Goal: Task Accomplishment & Management: Complete application form

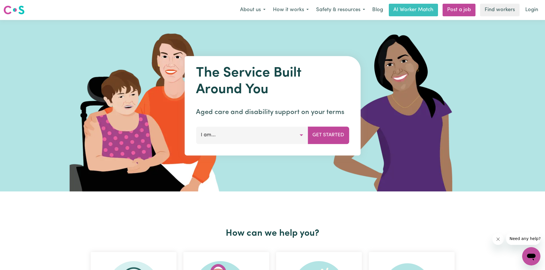
click at [297, 127] on button "I am..." at bounding box center [252, 135] width 112 height 17
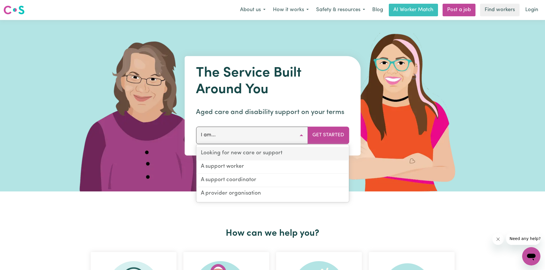
click at [282, 155] on link "Looking for new care or support" at bounding box center [272, 153] width 153 height 13
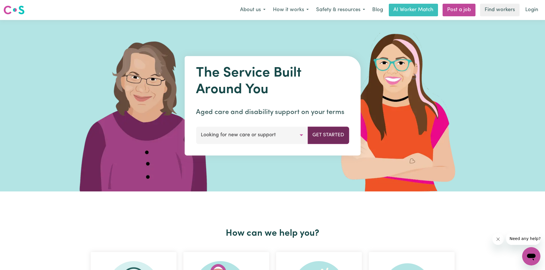
click at [336, 141] on button "Get Started" at bounding box center [328, 135] width 41 height 17
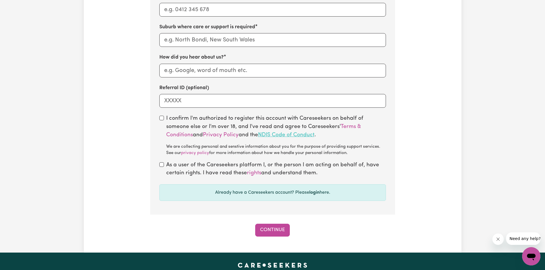
scroll to position [401, 0]
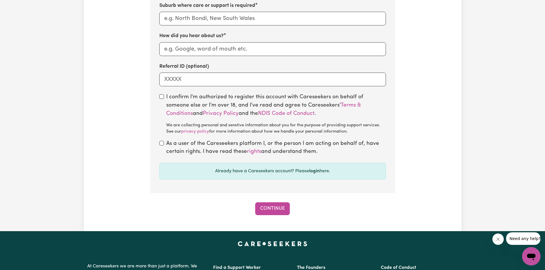
click at [163, 100] on div "I confirm I'm authorized to register this account with Careseekers on behalf of…" at bounding box center [272, 114] width 227 height 42
click at [161, 99] on input "checkbox" at bounding box center [161, 96] width 5 height 5
checkbox input "true"
click at [160, 144] on input "checkbox" at bounding box center [161, 143] width 5 height 5
checkbox input "true"
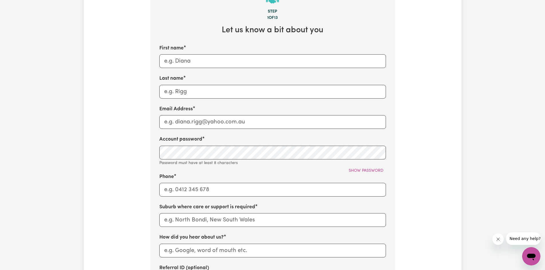
scroll to position [172, 0]
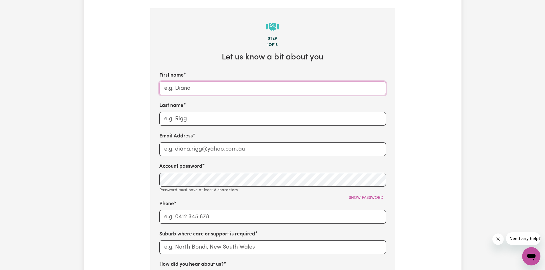
click at [232, 94] on input "First name" at bounding box center [272, 89] width 227 height 14
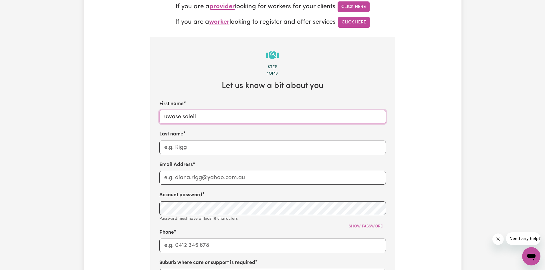
type input "uwase soleil"
click at [297, 152] on input "Last name" at bounding box center [272, 148] width 227 height 14
type input "musabwa"
click at [307, 185] on input "Email Address" at bounding box center [272, 178] width 227 height 14
type input "[EMAIL_ADDRESS][DOMAIN_NAME]"
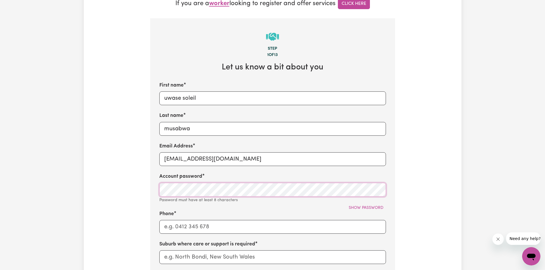
scroll to position [172, 0]
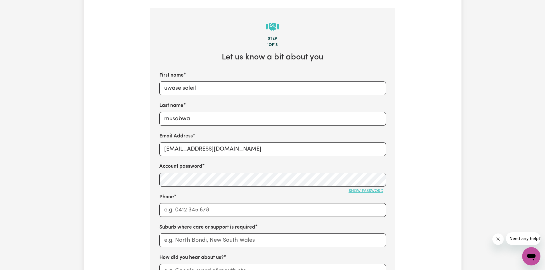
click at [368, 191] on span "Show password" at bounding box center [366, 191] width 35 height 4
click at [227, 208] on input "Phone" at bounding box center [272, 210] width 227 height 14
click at [186, 238] on input "text" at bounding box center [272, 241] width 227 height 14
type input "q"
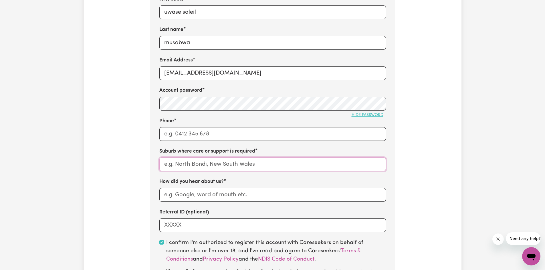
scroll to position [315, 0]
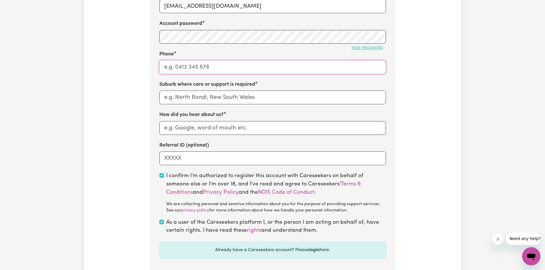
click at [227, 68] on input "Phone" at bounding box center [272, 67] width 227 height 14
type input "0470262369"
click at [284, 100] on input "text" at bounding box center [272, 98] width 227 height 14
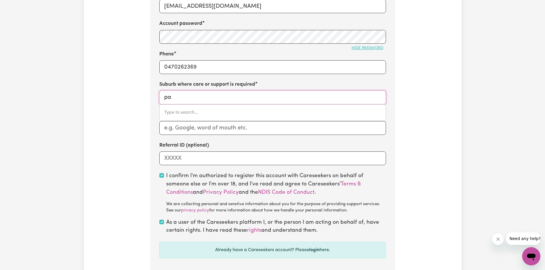
type input "par"
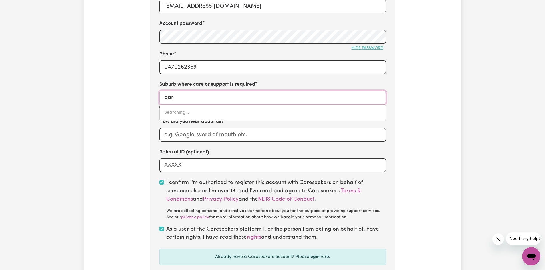
type input "parA, [GEOGRAPHIC_DATA], 2648"
type input "park"
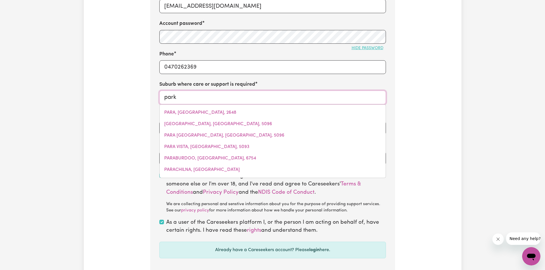
type input "[GEOGRAPHIC_DATA]"
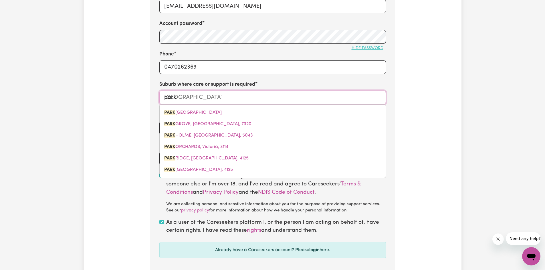
type input "park r"
type input "[GEOGRAPHIC_DATA], [GEOGRAPHIC_DATA], 4125"
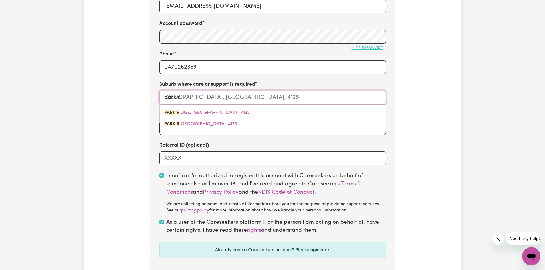
type input "park ri"
type input "park riDGE, [GEOGRAPHIC_DATA], 4125"
type input "park rid"
type input "park ridGE, [GEOGRAPHIC_DATA], 4125"
type input "park ride"
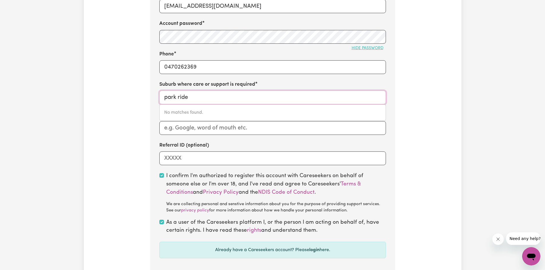
type input "park rid"
type input "park ridGE, [GEOGRAPHIC_DATA], 4125"
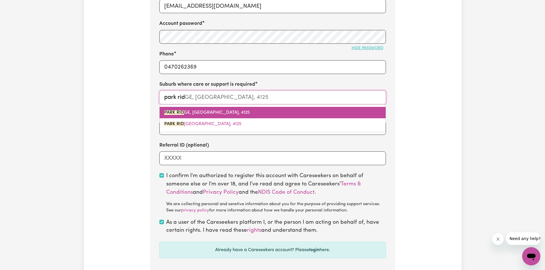
click at [204, 115] on span "PARK RID GE, [GEOGRAPHIC_DATA], 4125" at bounding box center [207, 112] width 86 height 5
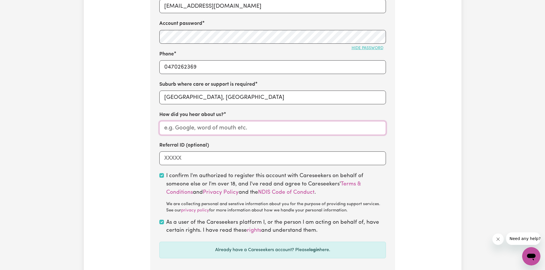
click at [243, 134] on input "How did you hear about us?" at bounding box center [272, 128] width 227 height 14
type input "on google website"
click at [176, 158] on input "Referral ID (optional)" at bounding box center [272, 159] width 227 height 14
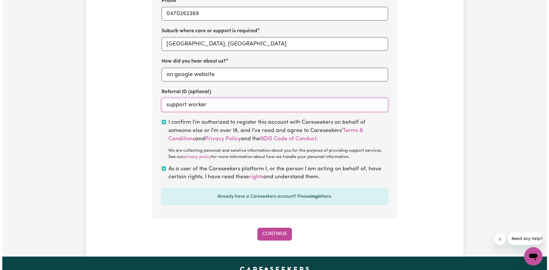
scroll to position [401, 0]
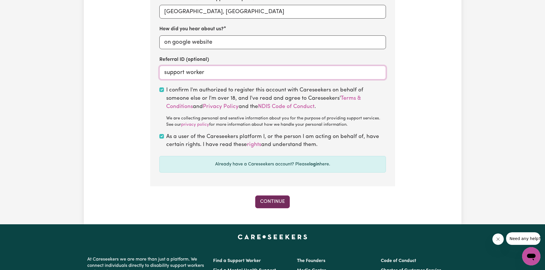
type input "support worker"
click at [286, 205] on button "Continue" at bounding box center [272, 202] width 35 height 13
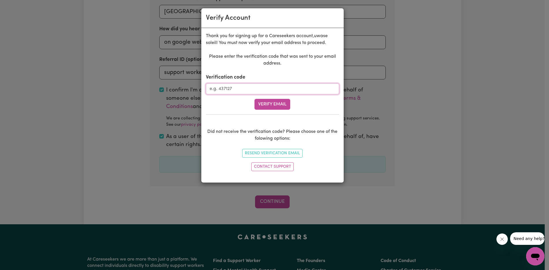
click at [238, 91] on input "Verification code" at bounding box center [272, 89] width 133 height 11
type input "775333"
click at [278, 107] on button "Verify Email" at bounding box center [273, 104] width 36 height 11
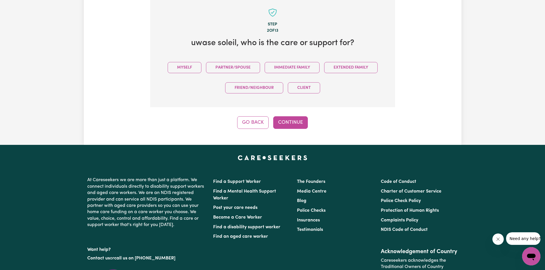
scroll to position [181, 0]
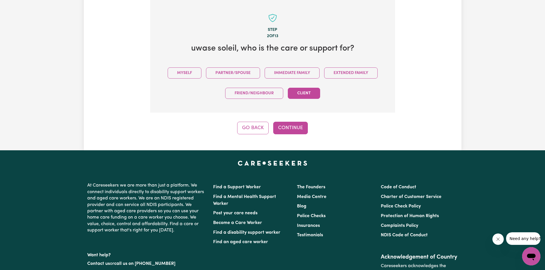
click at [313, 98] on button "Client" at bounding box center [304, 93] width 32 height 11
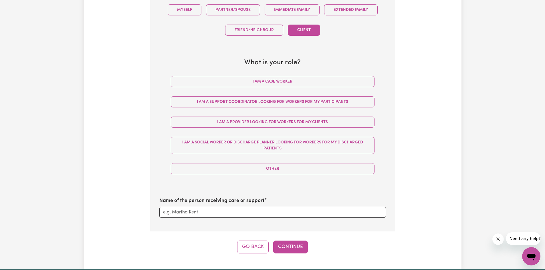
scroll to position [234, 0]
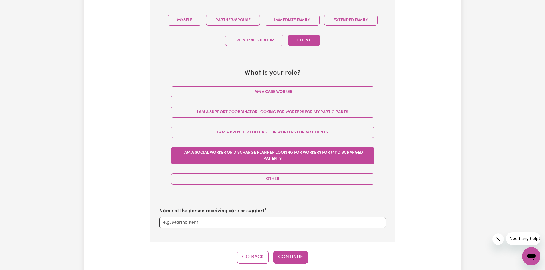
click at [293, 156] on button "I am a Social Worker or discharge planner looking for workers for my discharged…" at bounding box center [273, 155] width 204 height 17
click at [293, 255] on button "Continue" at bounding box center [290, 257] width 35 height 13
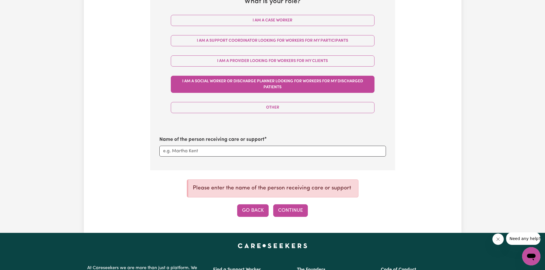
scroll to position [319, 0]
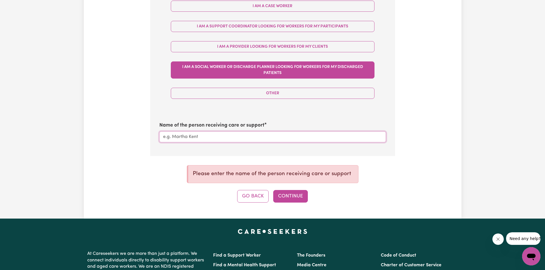
click at [230, 135] on input "Name of the person receiving care or support" at bounding box center [272, 137] width 227 height 11
type input "uwase soleil musabwa"
click at [299, 201] on button "Continue" at bounding box center [290, 196] width 35 height 13
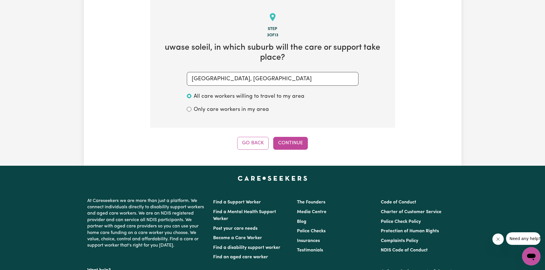
scroll to position [181, 0]
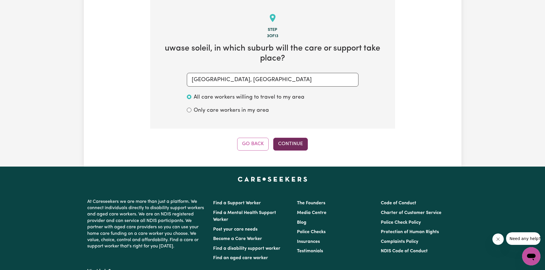
click at [301, 148] on button "Continue" at bounding box center [290, 144] width 35 height 13
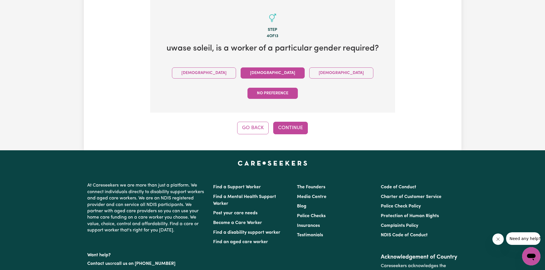
click at [241, 70] on button "[DEMOGRAPHIC_DATA]" at bounding box center [273, 73] width 64 height 11
click at [298, 88] on button "No preference" at bounding box center [273, 93] width 50 height 11
click at [291, 122] on button "Continue" at bounding box center [290, 128] width 35 height 13
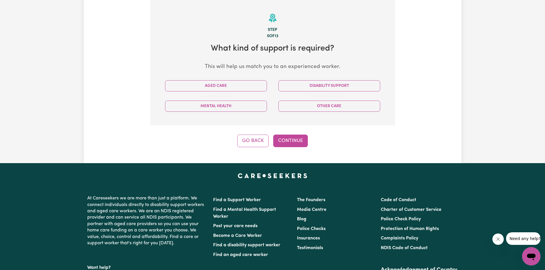
click at [235, 79] on div "Aged Care" at bounding box center [215, 86] width 113 height 20
click at [236, 85] on button "Aged Care" at bounding box center [216, 85] width 102 height 11
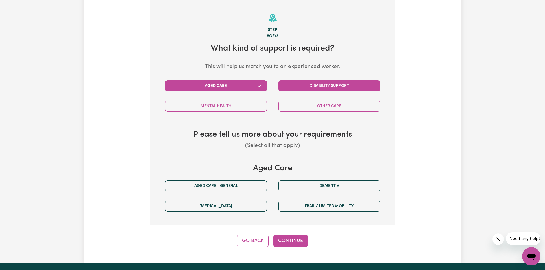
click at [315, 90] on button "Disability Support" at bounding box center [329, 85] width 102 height 11
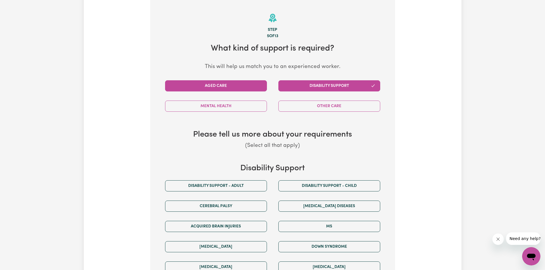
click at [239, 90] on button "Aged Care" at bounding box center [216, 85] width 102 height 11
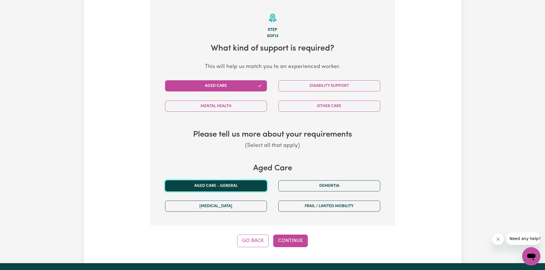
click at [246, 190] on button "Aged care - General" at bounding box center [216, 186] width 102 height 11
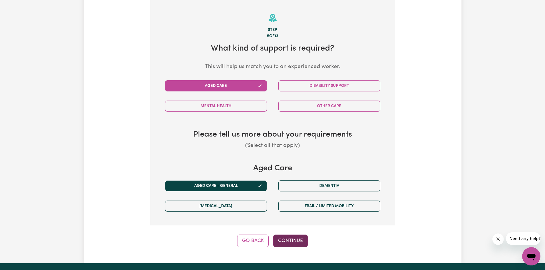
click at [291, 240] on button "Continue" at bounding box center [290, 241] width 35 height 13
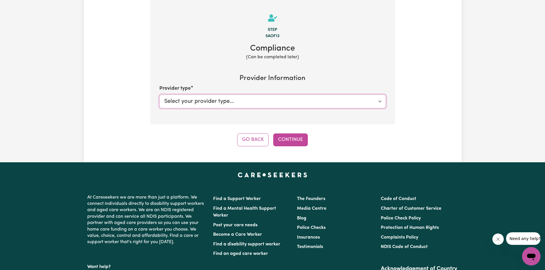
click at [364, 104] on select "Select your provider type... Privately Aged Care / Home Care Package" at bounding box center [272, 102] width 227 height 14
click at [159, 95] on select "Select your provider type... Privately Aged Care / Home Care Package" at bounding box center [272, 102] width 227 height 14
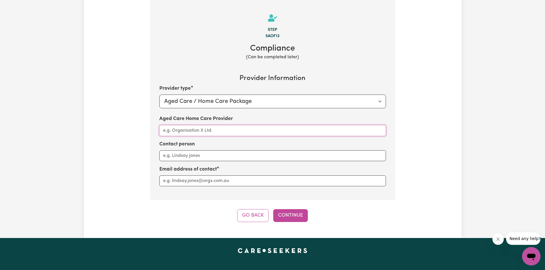
click at [290, 131] on input "Aged Care Home Care Provider" at bounding box center [272, 130] width 227 height 11
click at [380, 102] on select "Select your provider type... Privately Aged Care / Home Care Package" at bounding box center [272, 102] width 227 height 14
select select "PRIVATELY"
click at [159, 95] on select "Select your provider type... Privately Aged Care / Home Care Package" at bounding box center [272, 102] width 227 height 14
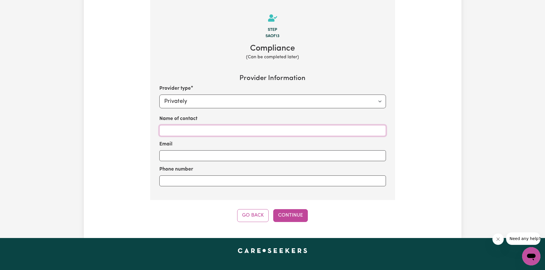
click at [272, 131] on input "Name of contact" at bounding box center [272, 130] width 227 height 11
type input "all of care"
click at [263, 158] on input "Email" at bounding box center [272, 156] width 227 height 11
click at [257, 183] on input "Phone number" at bounding box center [272, 181] width 227 height 11
click at [256, 154] on input "Email" at bounding box center [272, 156] width 227 height 11
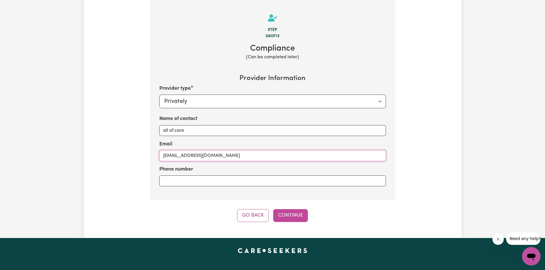
type input "[EMAIL_ADDRESS][DOMAIN_NAME]"
click at [309, 180] on input "Phone number" at bounding box center [272, 181] width 227 height 11
type input "0469057281"
click at [291, 220] on button "Continue" at bounding box center [290, 215] width 35 height 13
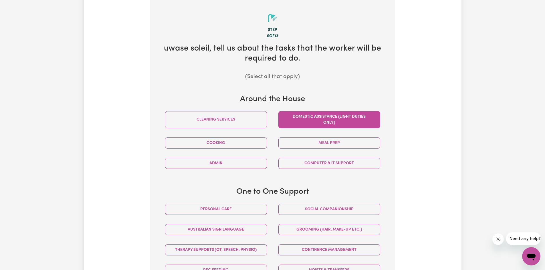
click at [337, 118] on button "Domestic assistance (light duties only)" at bounding box center [329, 119] width 102 height 17
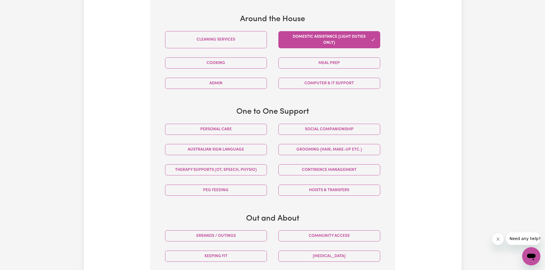
scroll to position [266, 0]
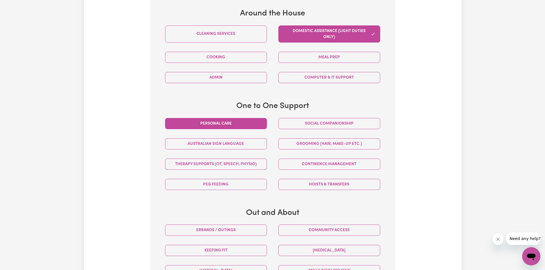
click at [236, 123] on button "Personal care" at bounding box center [216, 123] width 102 height 11
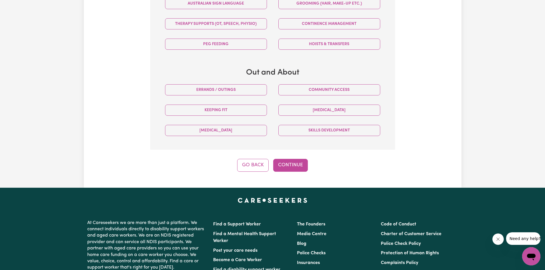
scroll to position [410, 0]
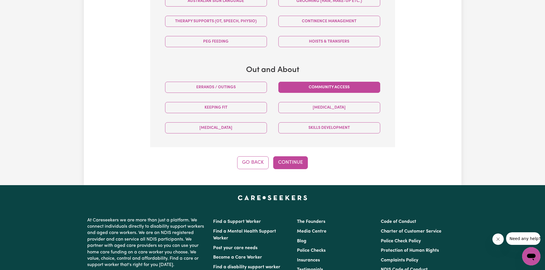
click at [333, 90] on button "Community access" at bounding box center [329, 87] width 102 height 11
click at [288, 164] on button "Continue" at bounding box center [290, 163] width 35 height 13
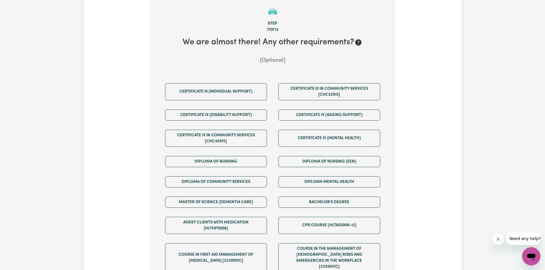
scroll to position [181, 0]
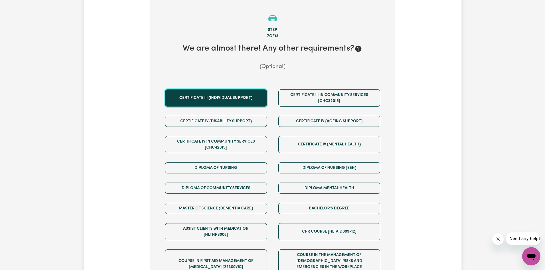
click at [245, 98] on button "Certificate III (Individual Support)" at bounding box center [216, 98] width 102 height 17
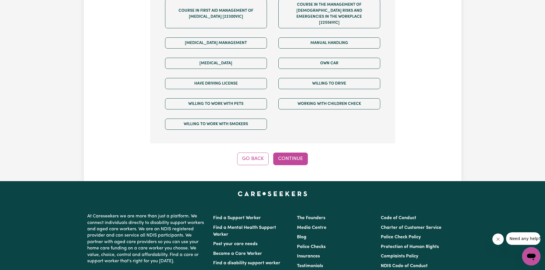
scroll to position [495, 0]
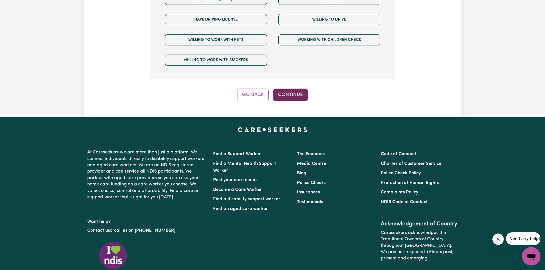
click at [292, 91] on button "Continue" at bounding box center [290, 95] width 35 height 13
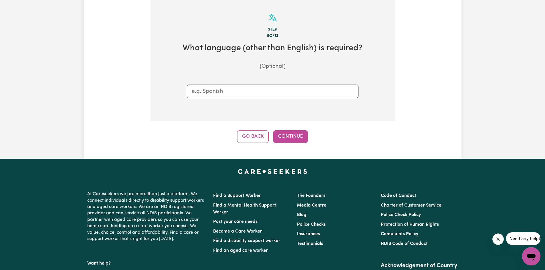
scroll to position [181, 0]
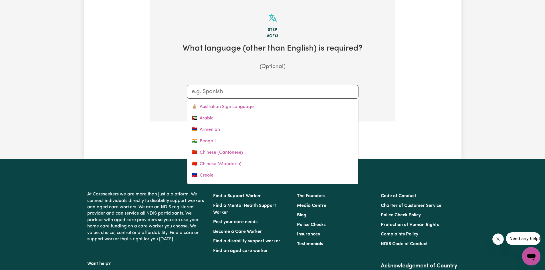
click at [254, 92] on input "text" at bounding box center [273, 92] width 162 height 9
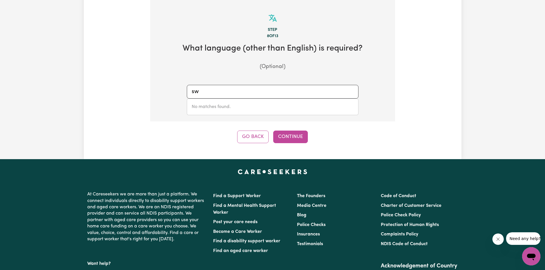
type input "s"
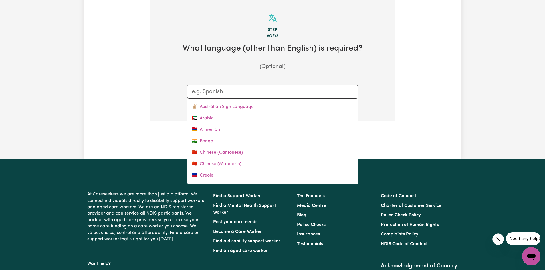
click at [238, 96] on input "text" at bounding box center [273, 92] width 162 height 9
type input "en"
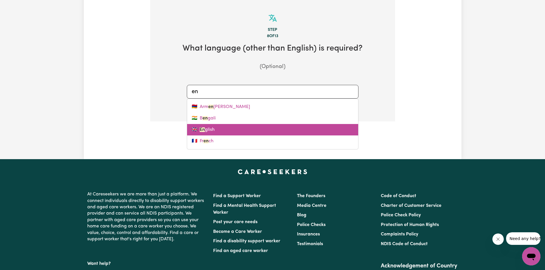
click at [219, 131] on link "🇬🇧 En glish" at bounding box center [272, 129] width 171 height 11
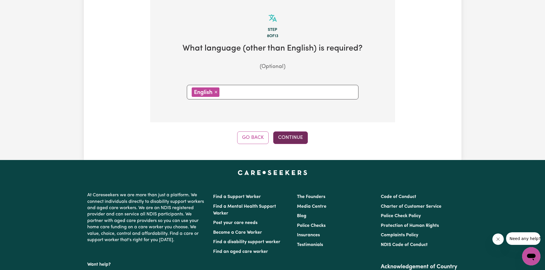
click at [289, 135] on button "Continue" at bounding box center [290, 138] width 35 height 13
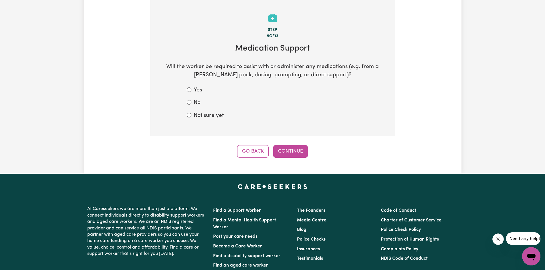
drag, startPoint x: 187, startPoint y: 88, endPoint x: 191, endPoint y: 88, distance: 3.4
click at [189, 88] on div "Yes" at bounding box center [273, 90] width 172 height 8
click at [191, 89] on input "Yes" at bounding box center [189, 90] width 5 height 5
radio input "true"
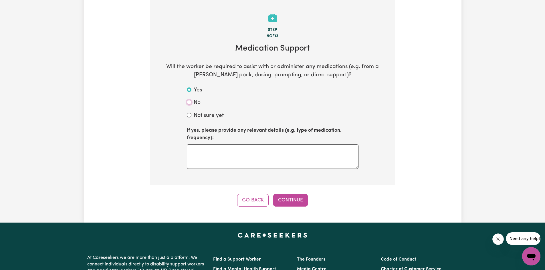
click at [191, 104] on input "No" at bounding box center [189, 102] width 5 height 5
radio input "true"
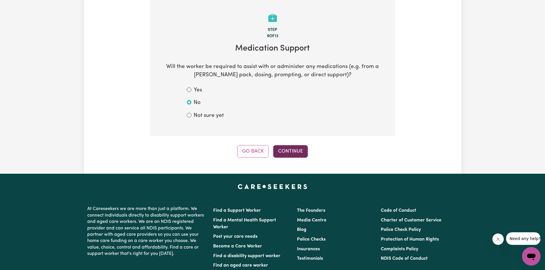
click at [292, 151] on button "Continue" at bounding box center [290, 151] width 35 height 13
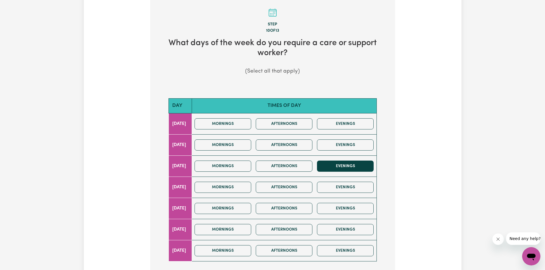
scroll to position [200, 0]
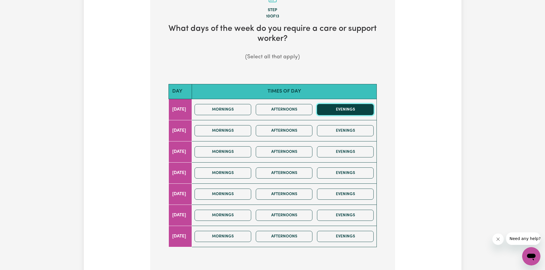
click at [352, 112] on button "Evenings" at bounding box center [345, 109] width 57 height 11
click at [356, 126] on div "Mornings Afternoons Evenings" at bounding box center [284, 131] width 184 height 20
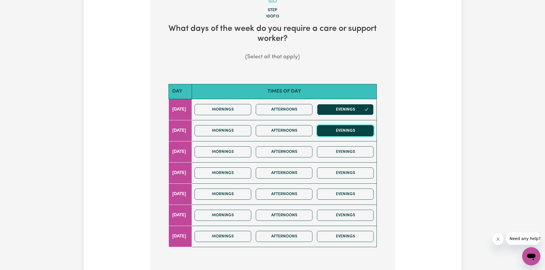
click at [357, 129] on button "Evenings" at bounding box center [345, 130] width 57 height 11
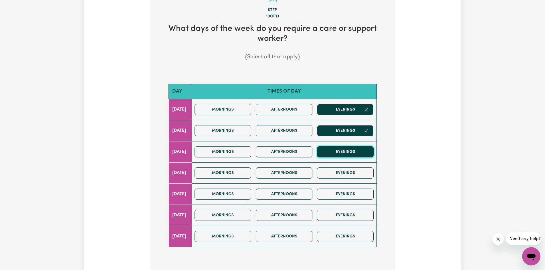
click at [359, 153] on button "Evenings" at bounding box center [345, 152] width 57 height 11
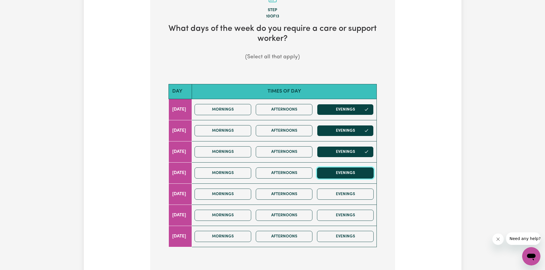
click at [355, 173] on button "Evenings" at bounding box center [345, 173] width 57 height 11
click at [356, 194] on button "Evenings" at bounding box center [345, 194] width 57 height 11
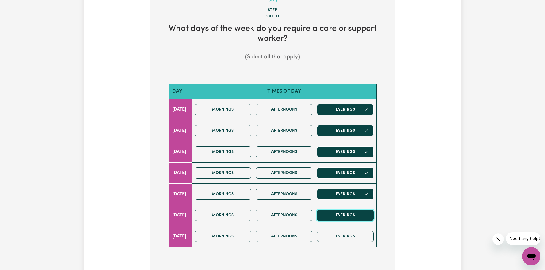
click at [362, 218] on button "Evenings" at bounding box center [345, 215] width 57 height 11
click at [357, 245] on div "Mornings Afternoons Evenings" at bounding box center [284, 237] width 184 height 20
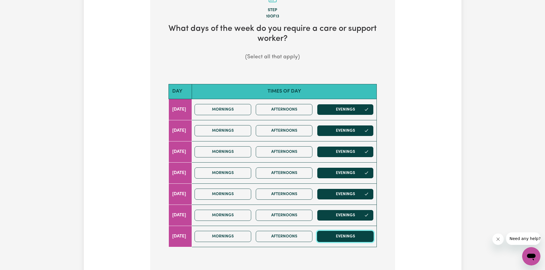
click at [356, 238] on button "Evenings" at bounding box center [345, 236] width 57 height 11
click at [367, 109] on icon "button" at bounding box center [366, 109] width 5 height 5
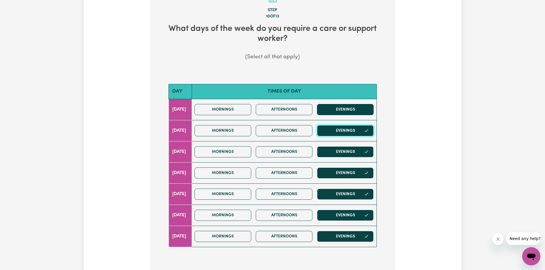
click at [367, 133] on icon "button" at bounding box center [366, 131] width 5 height 5
click at [370, 153] on button "Evenings" at bounding box center [345, 152] width 57 height 11
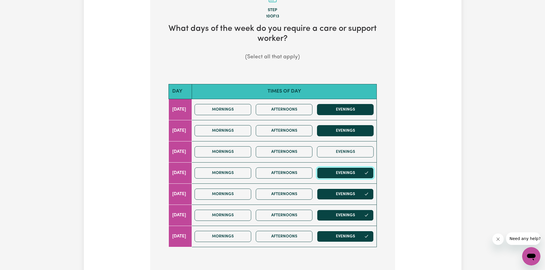
click at [366, 174] on icon "button" at bounding box center [366, 173] width 3 height 2
click at [367, 195] on icon "button" at bounding box center [366, 194] width 5 height 5
click at [367, 218] on button "Evenings" at bounding box center [345, 215] width 57 height 11
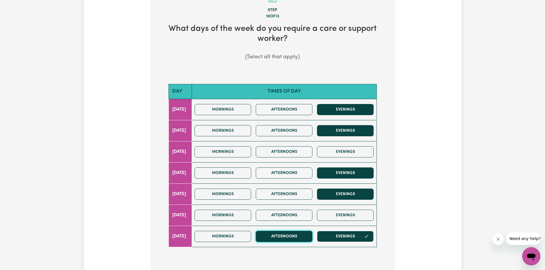
click at [303, 236] on button "Afternoons" at bounding box center [284, 236] width 57 height 11
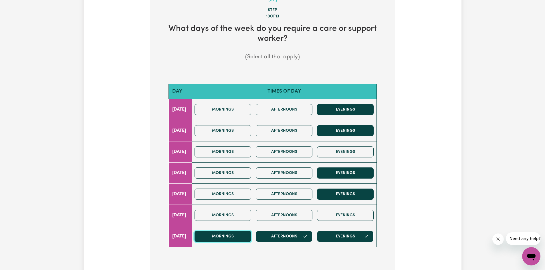
click at [249, 236] on button "Mornings" at bounding box center [223, 236] width 57 height 11
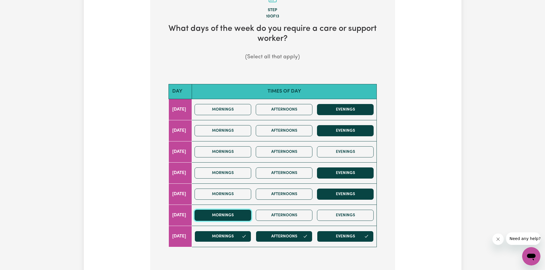
click at [250, 216] on button "Mornings" at bounding box center [223, 215] width 57 height 11
click at [296, 214] on button "Afternoons" at bounding box center [284, 215] width 57 height 11
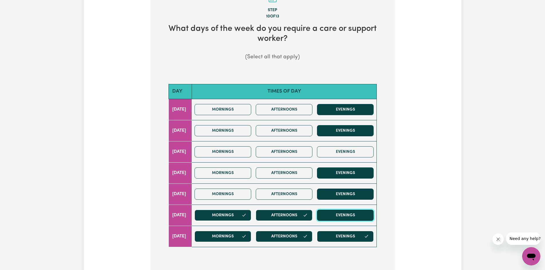
click at [352, 214] on button "Evenings" at bounding box center [345, 215] width 57 height 11
click at [347, 186] on div "Mornings Afternoons Evenings" at bounding box center [284, 194] width 184 height 20
click at [346, 193] on button "Evenings" at bounding box center [345, 194] width 57 height 11
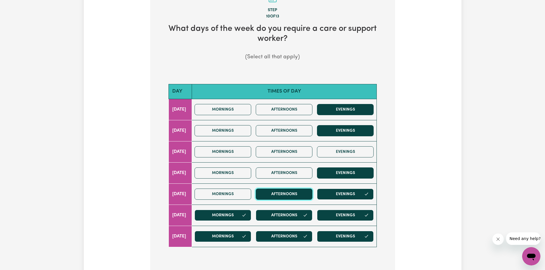
click at [305, 195] on button "Afternoons" at bounding box center [284, 194] width 57 height 11
click at [222, 190] on button "Mornings" at bounding box center [223, 194] width 57 height 11
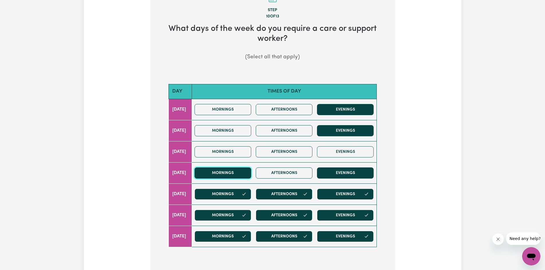
click at [228, 173] on button "Mornings" at bounding box center [223, 173] width 57 height 11
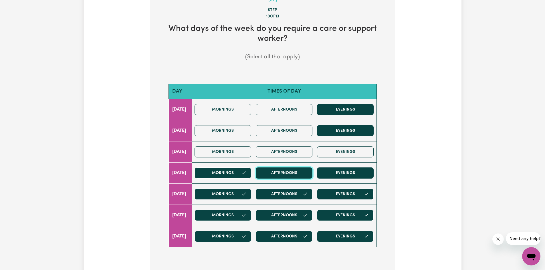
click at [313, 173] on button "Afternoons" at bounding box center [284, 173] width 57 height 11
drag, startPoint x: 341, startPoint y: 171, endPoint x: 347, endPoint y: 171, distance: 6.3
click at [343, 171] on button "Evenings" at bounding box center [345, 173] width 57 height 11
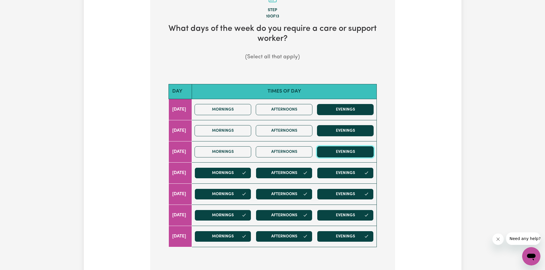
click at [349, 153] on button "Evenings" at bounding box center [345, 152] width 57 height 11
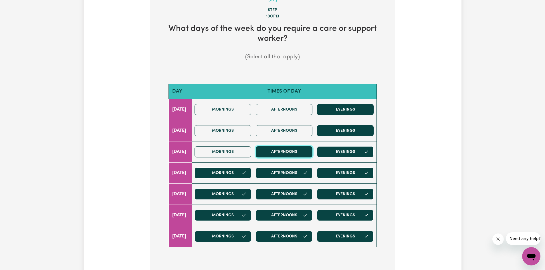
click at [294, 153] on button "Afternoons" at bounding box center [284, 152] width 57 height 11
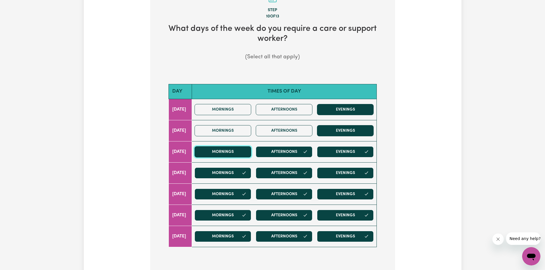
click at [242, 153] on button "Mornings" at bounding box center [223, 152] width 57 height 11
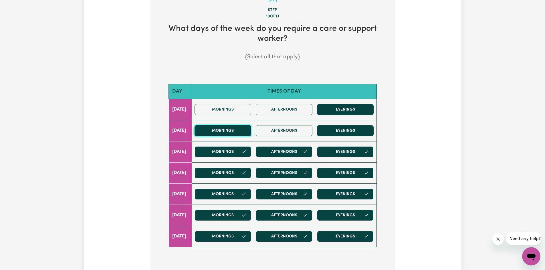
click at [237, 136] on button "Mornings" at bounding box center [223, 130] width 57 height 11
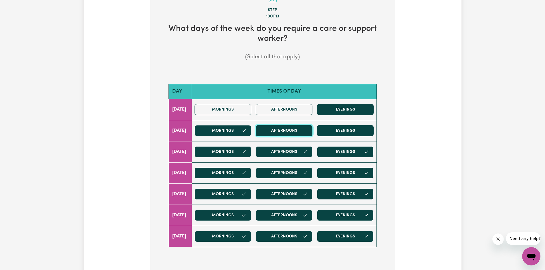
click at [299, 128] on button "Afternoons" at bounding box center [284, 130] width 57 height 11
click at [339, 130] on button "Evenings" at bounding box center [345, 130] width 57 height 11
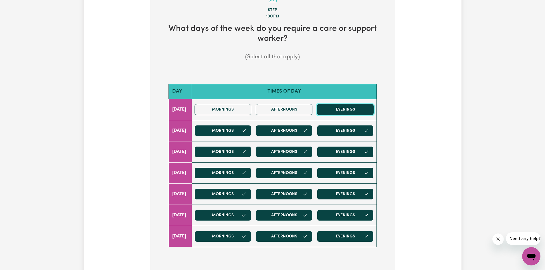
click at [324, 110] on button "Evenings" at bounding box center [345, 109] width 57 height 11
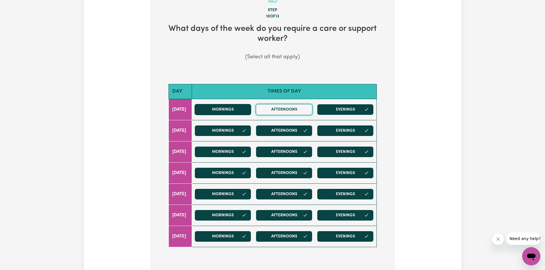
drag, startPoint x: 286, startPoint y: 104, endPoint x: 254, endPoint y: 110, distance: 33.4
click at [286, 104] on button "Afternoons" at bounding box center [284, 109] width 57 height 11
click at [232, 110] on button "Mornings" at bounding box center [223, 109] width 57 height 11
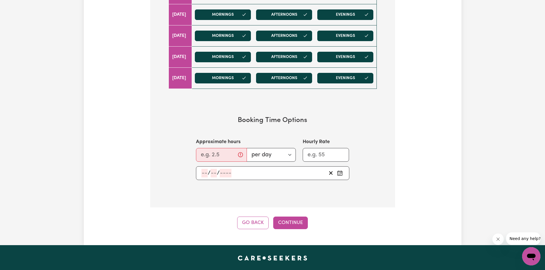
scroll to position [372, 0]
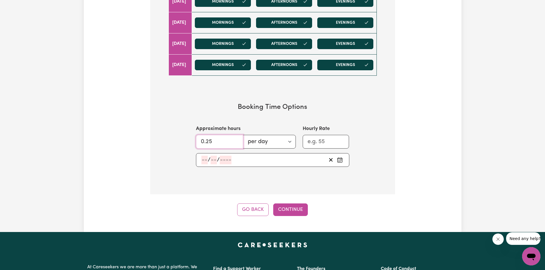
click at [232, 139] on input "0.25" at bounding box center [219, 142] width 47 height 14
type input "0.2"
type input "1"
type input "24"
click at [322, 143] on input "Hourly Rate" at bounding box center [326, 142] width 47 height 14
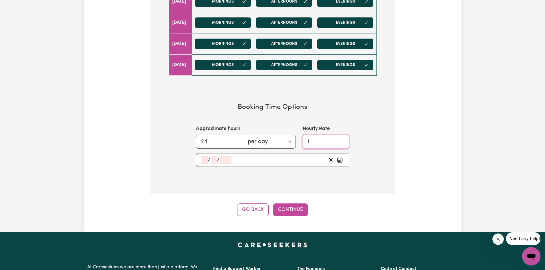
type input "1"
click at [341, 144] on input "1" at bounding box center [326, 142] width 47 height 14
click at [342, 137] on input "1" at bounding box center [326, 142] width 47 height 14
click at [323, 143] on input "1" at bounding box center [326, 142] width 47 height 14
type input "45"
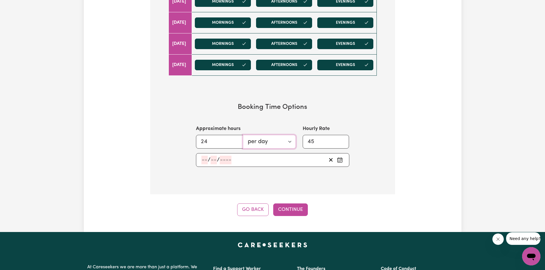
click at [278, 146] on select "per day per week" at bounding box center [269, 142] width 53 height 14
click at [232, 141] on input "24" at bounding box center [219, 142] width 47 height 14
click at [236, 144] on input "23.25" at bounding box center [219, 142] width 47 height 14
click at [236, 145] on input "22.25" at bounding box center [219, 142] width 47 height 14
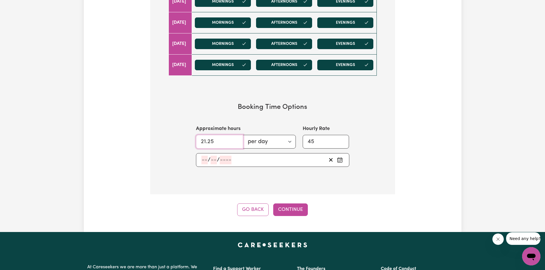
click at [236, 145] on input "21.25" at bounding box center [219, 142] width 47 height 14
click at [236, 145] on input "20.25" at bounding box center [219, 142] width 47 height 14
click at [236, 145] on input "19.25" at bounding box center [219, 142] width 47 height 14
click at [236, 140] on input "20.25" at bounding box center [219, 142] width 47 height 14
click at [236, 140] on input "21.25" at bounding box center [219, 142] width 47 height 14
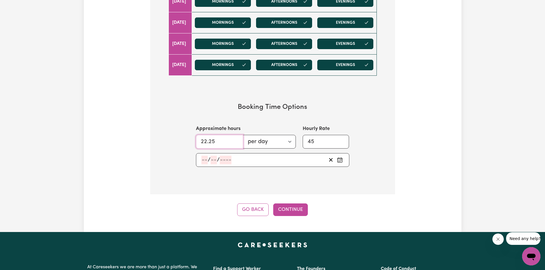
click at [236, 140] on input "22.25" at bounding box center [219, 142] width 47 height 14
type input "23.25"
click at [236, 140] on input "23.25" at bounding box center [219, 142] width 47 height 14
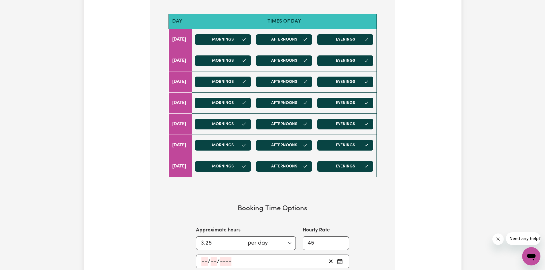
scroll to position [143, 0]
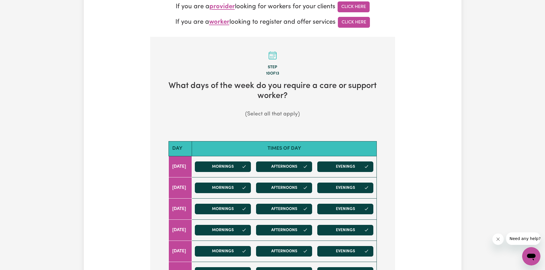
drag, startPoint x: 281, startPoint y: 62, endPoint x: 549, endPoint y: 284, distance: 348.4
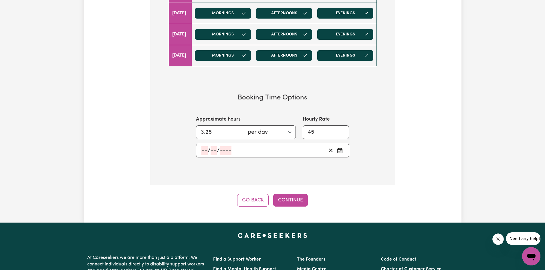
scroll to position [401, 0]
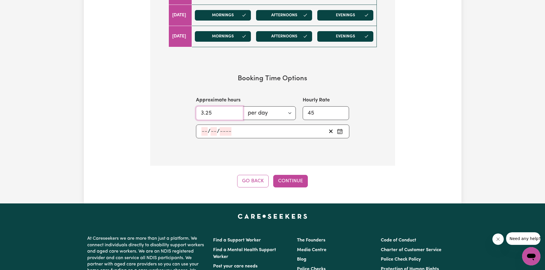
click at [211, 116] on input "3.25" at bounding box center [219, 113] width 47 height 14
type input "3"
type input "24"
click at [208, 128] on div "/ /" at bounding box center [264, 131] width 126 height 9
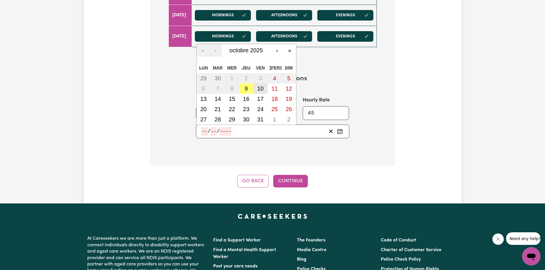
click at [260, 92] on abbr "10" at bounding box center [260, 89] width 6 height 6
type input "[DATE]"
type input "10"
type input "2025"
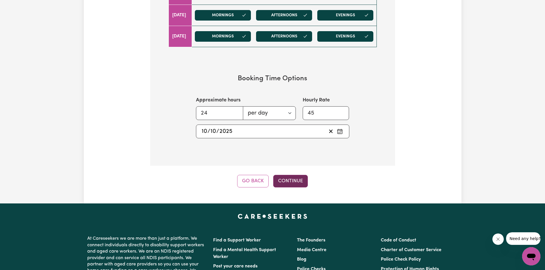
click at [294, 180] on button "Continue" at bounding box center [290, 181] width 35 height 13
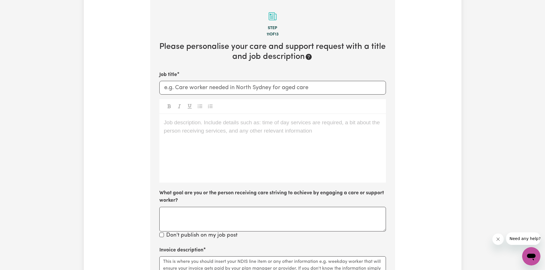
scroll to position [181, 0]
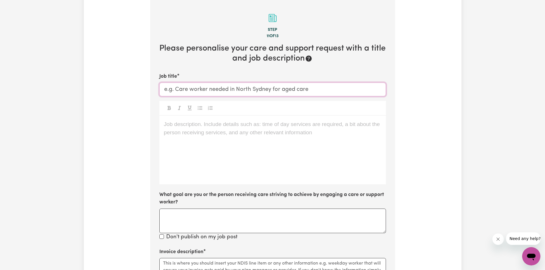
click at [189, 88] on input "Job title" at bounding box center [272, 90] width 227 height 14
type input "individual support"
drag, startPoint x: 232, startPoint y: 127, endPoint x: 229, endPoint y: 122, distance: 5.1
click at [230, 126] on p "Job description. Include details such as: time of day services are required, a …" at bounding box center [273, 124] width 218 height 8
drag, startPoint x: 164, startPoint y: 129, endPoint x: 252, endPoint y: 126, distance: 88.2
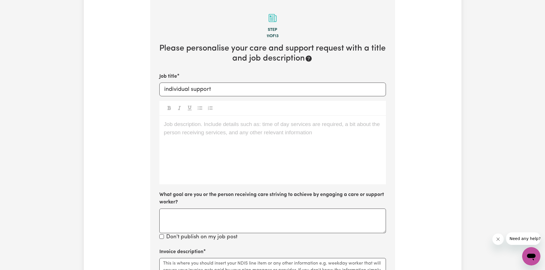
click at [252, 126] on p "Job description. Include details such as: time of day services are required, a …" at bounding box center [273, 124] width 218 height 8
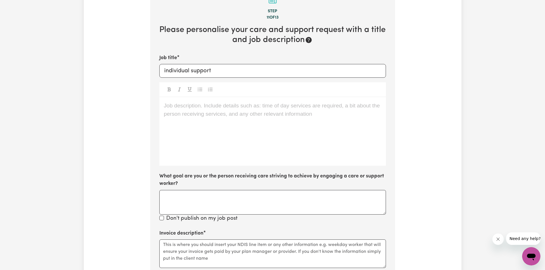
scroll to position [209, 0]
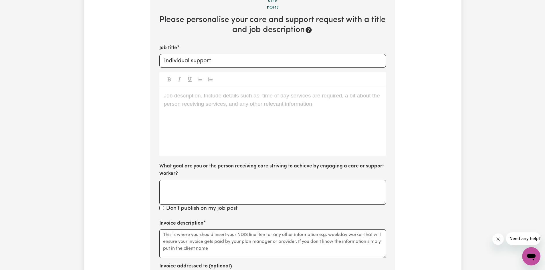
click at [184, 102] on div "Job description. Include details such as: time of day services are required, a …" at bounding box center [272, 121] width 227 height 69
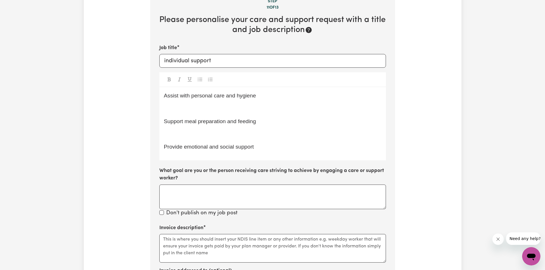
scroll to position [238, 0]
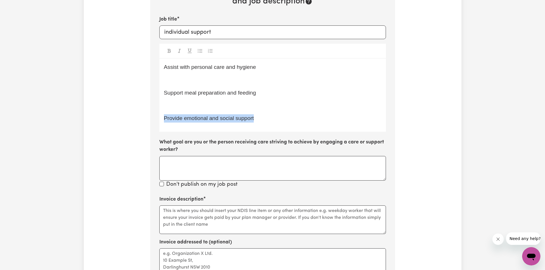
drag, startPoint x: 254, startPoint y: 118, endPoint x: 155, endPoint y: 126, distance: 99.0
click at [155, 126] on section "Step 11 of 13 Please personalise your care and support request with a title and…" at bounding box center [272, 155] width 245 height 426
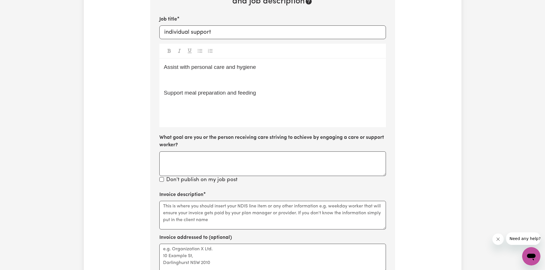
click at [213, 89] on p "Support meal preparation and feeding" at bounding box center [273, 93] width 218 height 8
click at [217, 88] on div "Assist with personal care and hygiene ﻿ Support meal preparation and feeding ﻿" at bounding box center [272, 93] width 227 height 69
click at [251, 76] on p "﻿" at bounding box center [273, 80] width 218 height 8
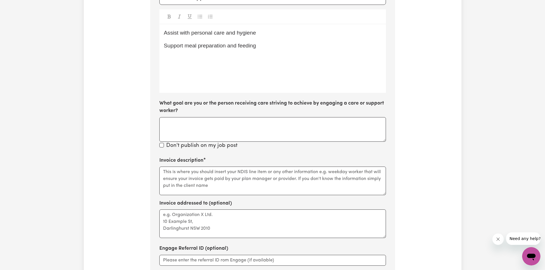
scroll to position [266, 0]
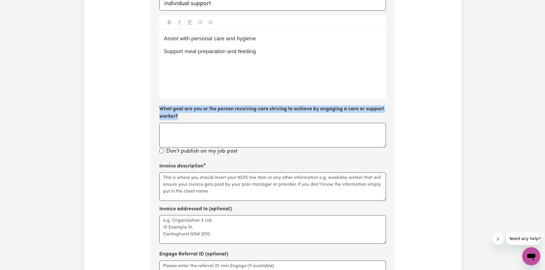
drag, startPoint x: 155, startPoint y: 109, endPoint x: 229, endPoint y: 117, distance: 74.6
click at [229, 117] on section "Step 11 of 13 Please personalise your care and support request with a title and…" at bounding box center [272, 124] width 245 height 421
copy label "What goal are you or the person receiving care striving to achieve by engaging …"
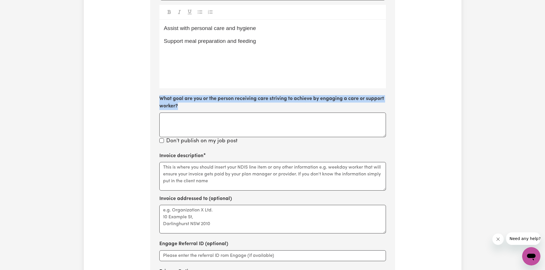
scroll to position [295, 0]
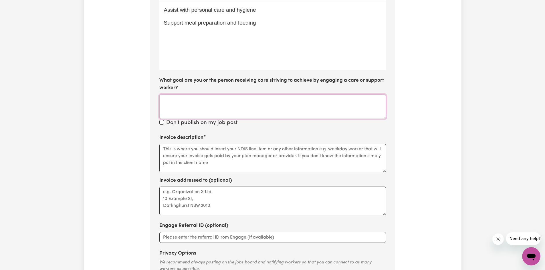
click at [180, 108] on textarea "What goal are you or the person receiving care striving to achieve by engaging …" at bounding box center [272, 106] width 227 height 25
paste textarea "The goal is to improve daily quality of life by providing the right level of su…"
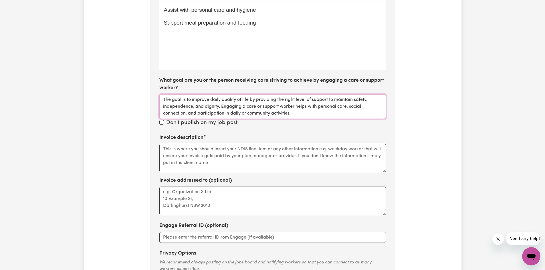
type textarea "The goal is to improve daily quality of life by providing the right level of su…"
click at [163, 124] on input "Don't publish on my job post" at bounding box center [161, 122] width 5 height 5
click at [164, 122] on div "Don't publish on my job post" at bounding box center [272, 123] width 227 height 8
click at [161, 121] on input "Don't publish on my job post" at bounding box center [161, 122] width 5 height 5
checkbox input "false"
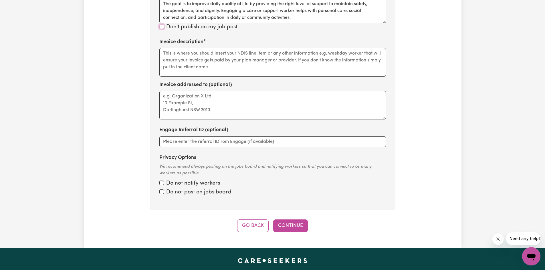
scroll to position [381, 0]
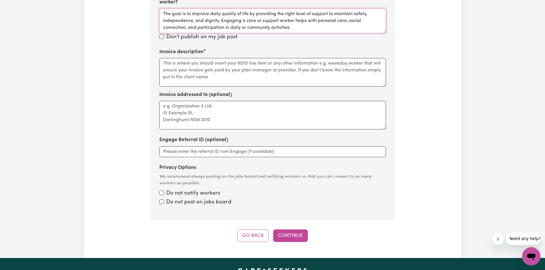
click at [187, 32] on textarea "The goal is to improve daily quality of life by providing the right level of su…" at bounding box center [272, 21] width 227 height 25
type textarea "The goal is to improve daily quality of life by providing the right level of su…"
click at [232, 66] on textarea "Invoice description" at bounding box center [272, 72] width 227 height 29
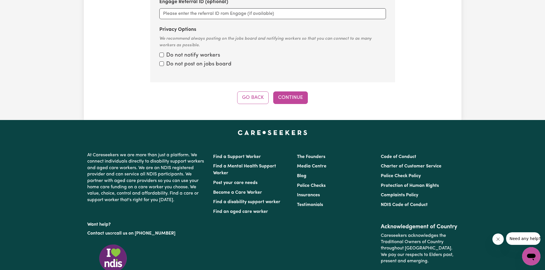
scroll to position [524, 0]
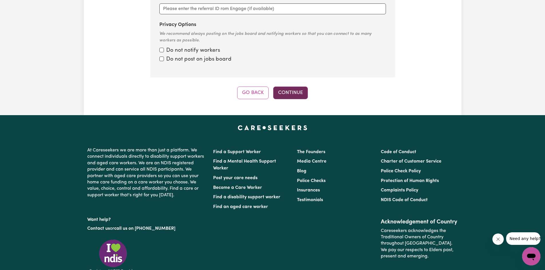
click at [289, 95] on button "Continue" at bounding box center [290, 93] width 35 height 13
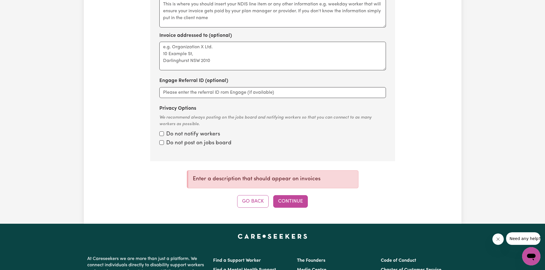
scroll to position [352, 0]
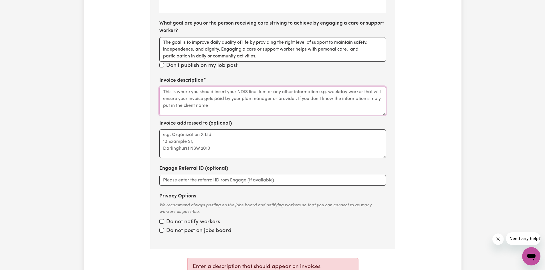
drag, startPoint x: 203, startPoint y: 92, endPoint x: 195, endPoint y: 90, distance: 7.3
click at [203, 92] on textarea "Invoice description" at bounding box center [272, 101] width 227 height 29
click at [163, 62] on div "Don't publish on my job post" at bounding box center [272, 66] width 227 height 8
click at [177, 97] on textarea "Invoice description" at bounding box center [272, 101] width 227 height 29
drag, startPoint x: 204, startPoint y: 80, endPoint x: 163, endPoint y: 73, distance: 42.1
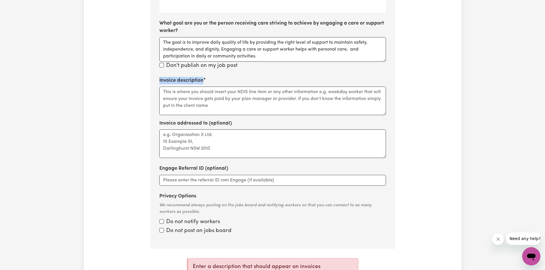
click at [163, 73] on section "Step 11 of 13 Please personalise your care and support request with a title and…" at bounding box center [272, 38] width 245 height 421
copy label "Invoice description"
click at [181, 104] on textarea "Invoice description" at bounding box center [272, 101] width 227 height 29
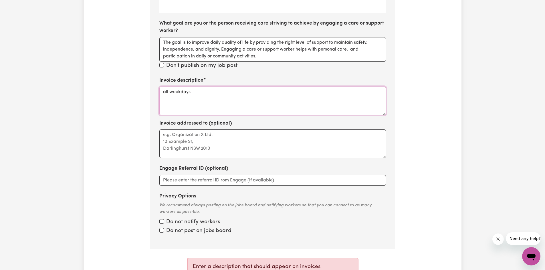
type textarea "all weekdays"
click at [196, 142] on textarea "Invoice addressed to (optional)" at bounding box center [272, 144] width 227 height 29
type textarea "all of care"
click at [195, 182] on input "Engage Referral ID (optional)" at bounding box center [272, 180] width 227 height 11
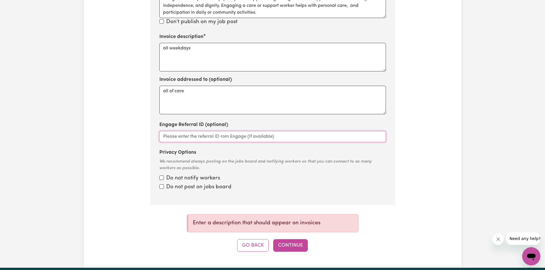
scroll to position [381, 0]
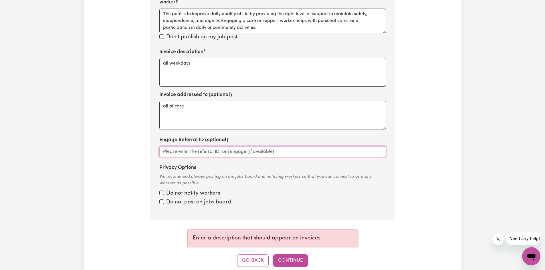
drag, startPoint x: 227, startPoint y: 153, endPoint x: 230, endPoint y: 154, distance: 3.7
click at [226, 154] on input "Engage Referral ID (optional)" at bounding box center [272, 152] width 227 height 11
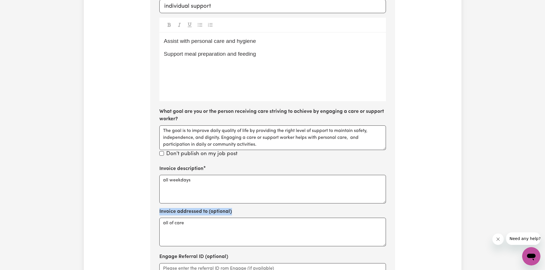
scroll to position [266, 0]
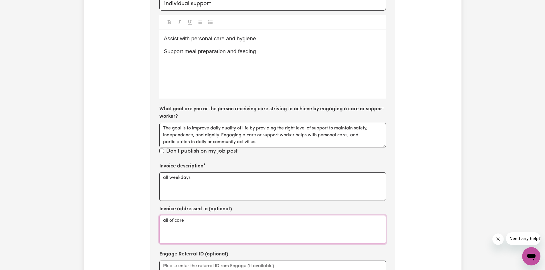
click at [199, 225] on textarea "all of care" at bounding box center [272, 230] width 227 height 29
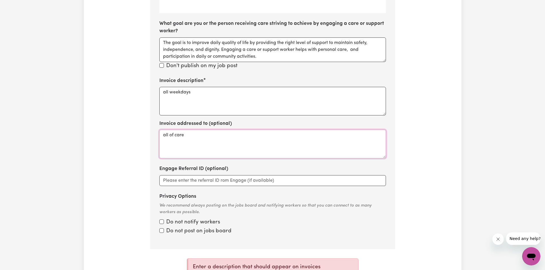
scroll to position [352, 0]
click at [224, 182] on input "Engage Referral ID (optional)" at bounding box center [272, 180] width 227 height 11
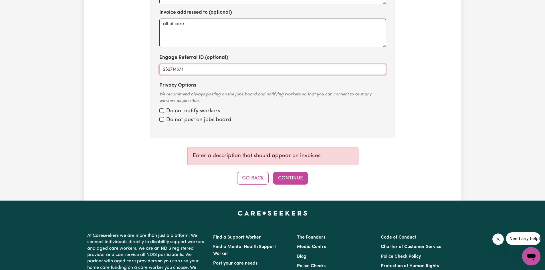
scroll to position [495, 0]
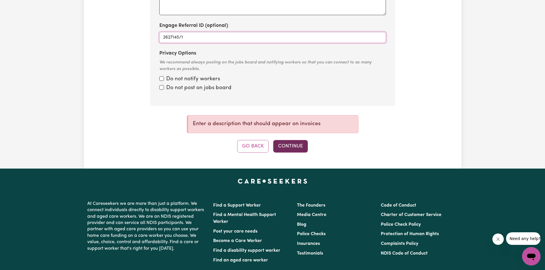
type input "2627145/1"
click at [290, 145] on button "Continue" at bounding box center [290, 146] width 35 height 13
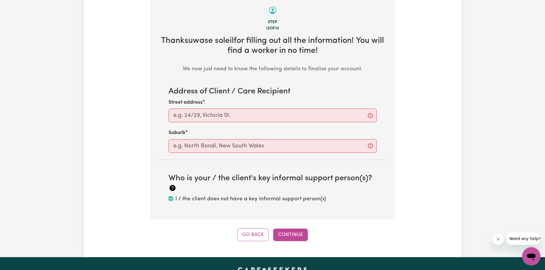
scroll to position [181, 0]
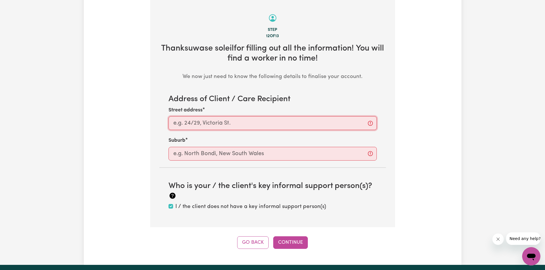
click at [293, 121] on input "Street address" at bounding box center [273, 123] width 208 height 14
click at [369, 123] on input "Street address" at bounding box center [273, 123] width 208 height 14
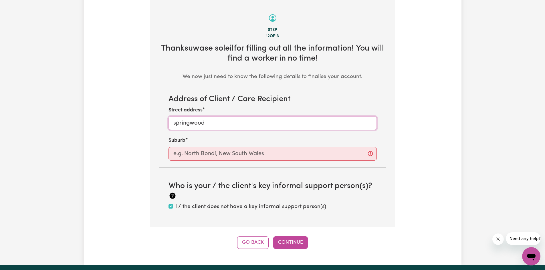
type input "springwood"
click at [330, 152] on input "text" at bounding box center [273, 154] width 208 height 14
type input "spr"
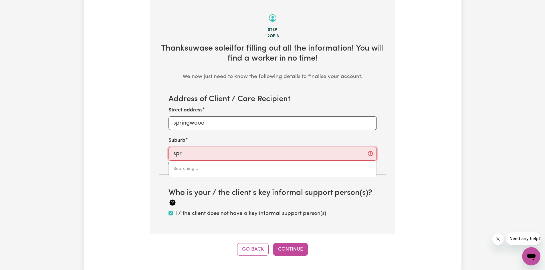
type input "[PERSON_NAME], [GEOGRAPHIC_DATA], 4825"
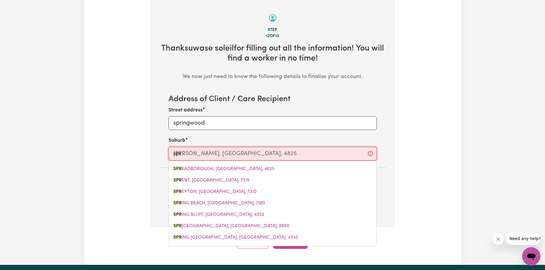
type input "spri"
type input "sprin"
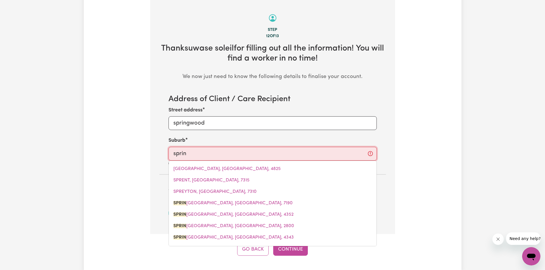
type input "[GEOGRAPHIC_DATA], [GEOGRAPHIC_DATA], 7190"
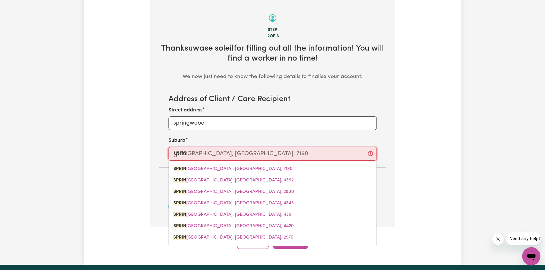
type input "spring"
type input "[GEOGRAPHIC_DATA], [GEOGRAPHIC_DATA], 7190"
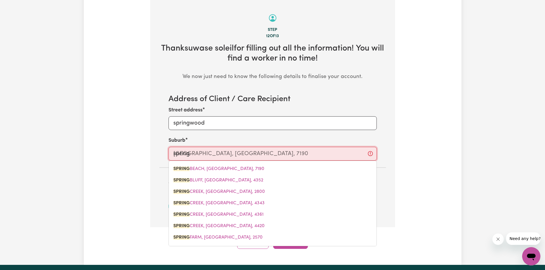
type input "spring q"
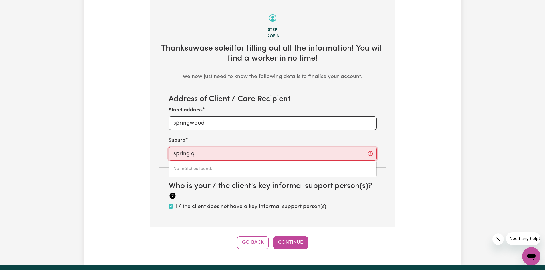
type input "spring"
type input "[GEOGRAPHIC_DATA], [GEOGRAPHIC_DATA], 7190"
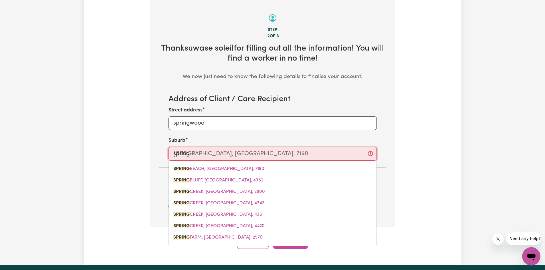
type input "spring w"
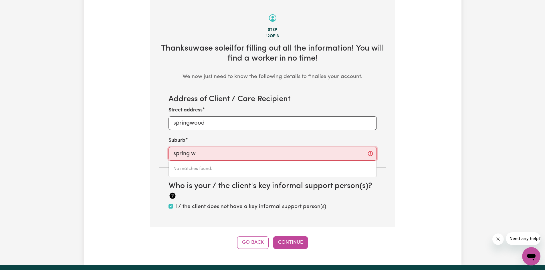
type input "spring"
type input "[GEOGRAPHIC_DATA], [GEOGRAPHIC_DATA], 7190"
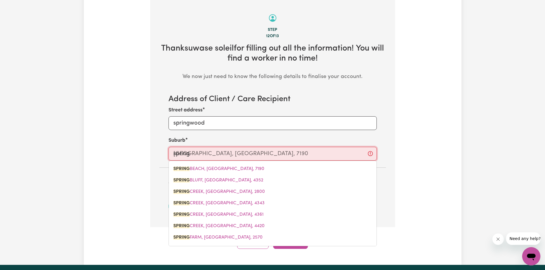
type input "sprin"
type input "[GEOGRAPHIC_DATA], [GEOGRAPHIC_DATA], 7190"
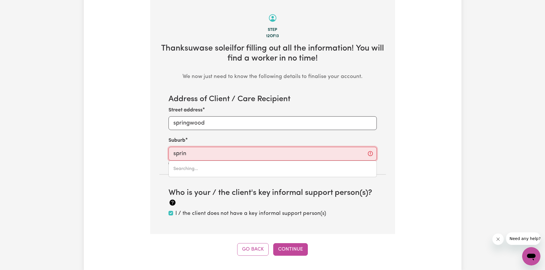
type input "[GEOGRAPHIC_DATA], [GEOGRAPHIC_DATA], 7190"
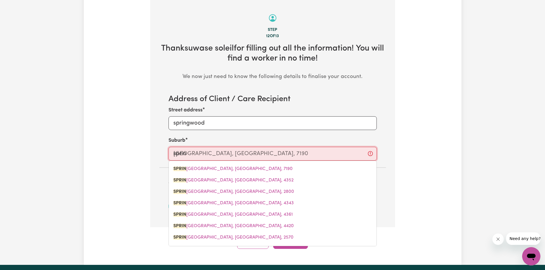
type input "spri"
type input "[GEOGRAPHIC_DATA], [GEOGRAPHIC_DATA], 7190"
type input "spr"
type input "[PERSON_NAME], [GEOGRAPHIC_DATA], 4825"
type input "sp"
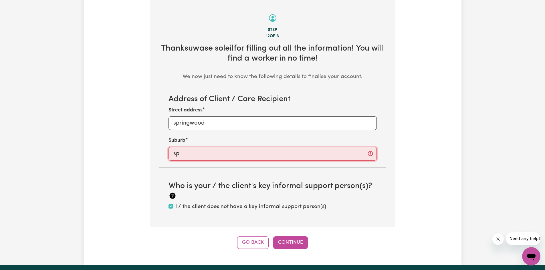
type input "s"
type input "spr"
type input "[PERSON_NAME], [GEOGRAPHIC_DATA], 4825"
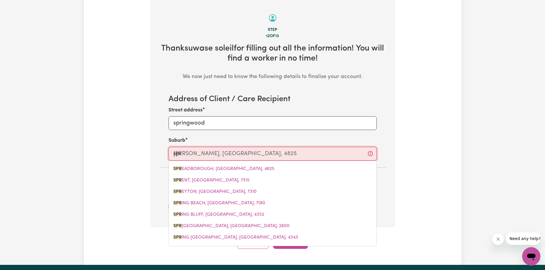
type input "spri"
type input "[GEOGRAPHIC_DATA], [GEOGRAPHIC_DATA], 7190"
type input "sprin"
type input "[GEOGRAPHIC_DATA], [GEOGRAPHIC_DATA], 7190"
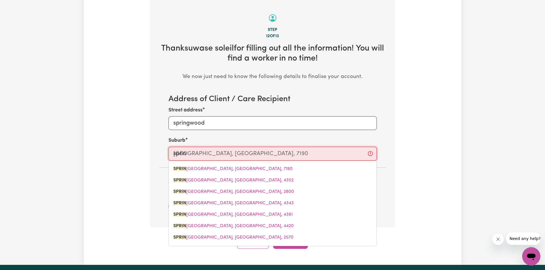
type input "spring"
type input "[GEOGRAPHIC_DATA], [GEOGRAPHIC_DATA], 7190"
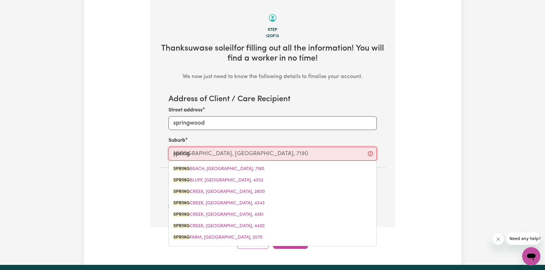
type input "spring w"
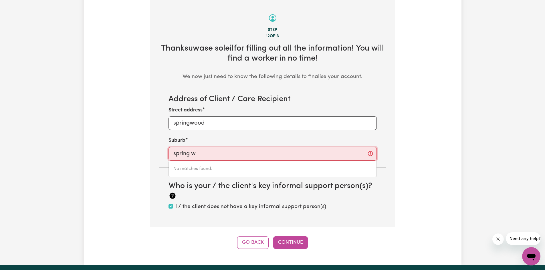
type input "spring"
type input "[GEOGRAPHIC_DATA], [GEOGRAPHIC_DATA], 7190"
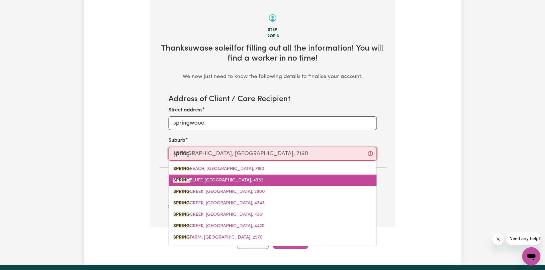
click at [263, 178] on link "[GEOGRAPHIC_DATA], [GEOGRAPHIC_DATA], 4352" at bounding box center [273, 180] width 208 height 11
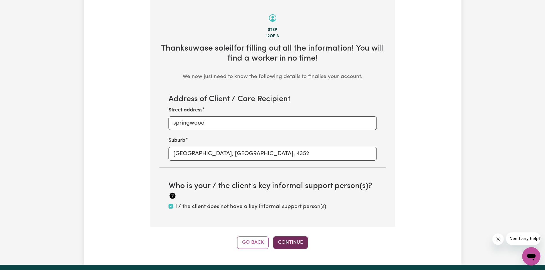
click at [293, 246] on button "Continue" at bounding box center [290, 243] width 35 height 13
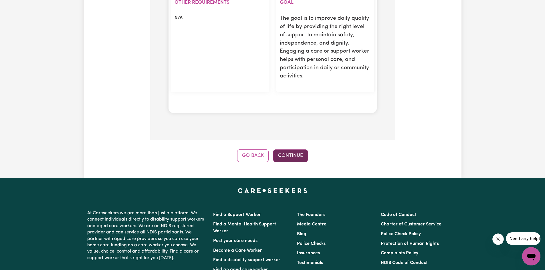
click at [299, 158] on button "Continue" at bounding box center [290, 156] width 35 height 13
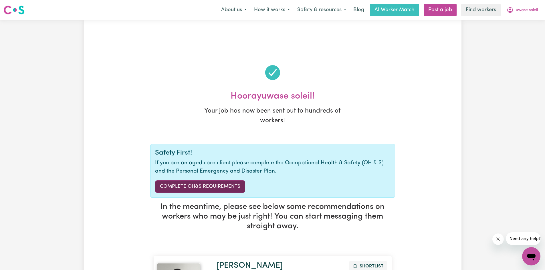
click at [222, 186] on link "Complete OH&S Requirements" at bounding box center [200, 187] width 90 height 13
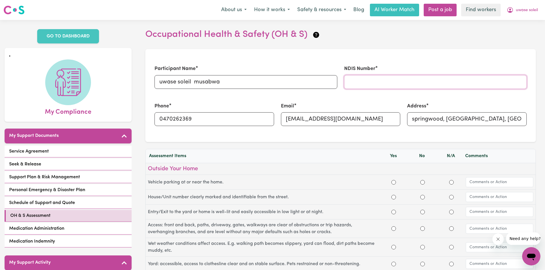
click at [365, 84] on input "NDIS Number" at bounding box center [435, 82] width 183 height 14
click at [355, 83] on input "NDIS Number" at bounding box center [435, 82] width 183 height 14
type input "71602695"
click at [394, 183] on input "Yes" at bounding box center [394, 182] width 5 height 5
radio input "true"
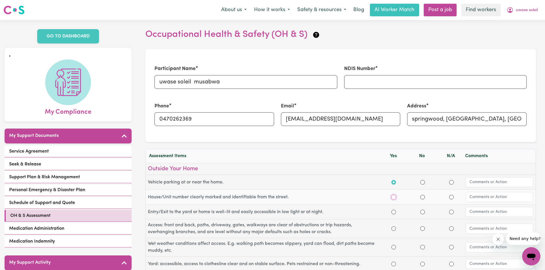
click at [395, 199] on input "Yes" at bounding box center [394, 197] width 5 height 5
radio input "true"
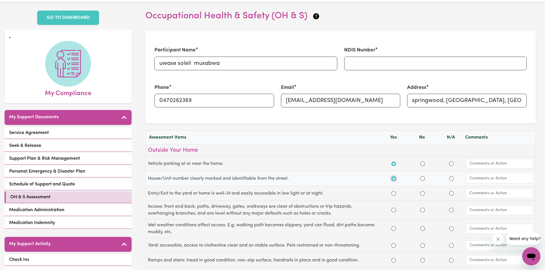
scroll to position [29, 0]
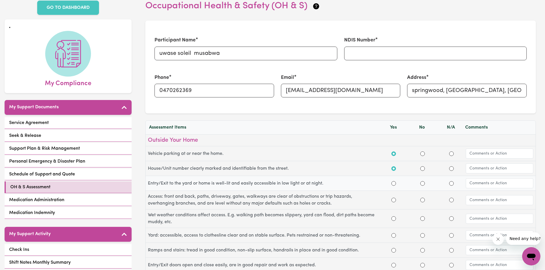
click at [389, 184] on div "Yes" at bounding box center [393, 183] width 29 height 7
click at [393, 183] on input "Yes" at bounding box center [394, 183] width 5 height 5
radio input "true"
click at [394, 199] on input "Yes" at bounding box center [394, 200] width 5 height 5
radio input "true"
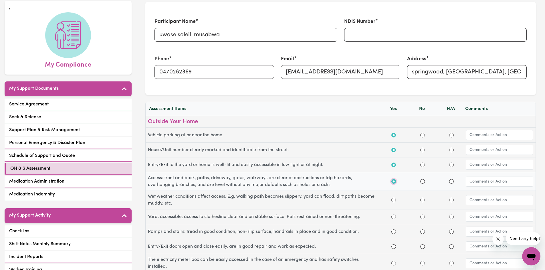
scroll to position [57, 0]
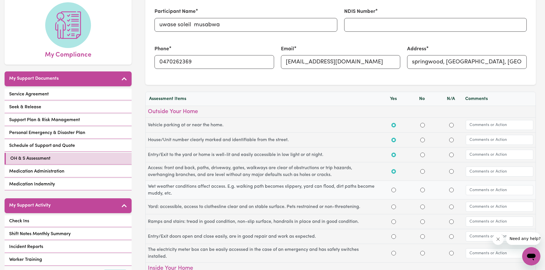
click at [391, 190] on div "Yes" at bounding box center [393, 190] width 29 height 7
click at [393, 191] on input "Yes" at bounding box center [394, 190] width 5 height 5
radio input "true"
click at [394, 208] on input "Yes" at bounding box center [394, 207] width 5 height 5
radio input "true"
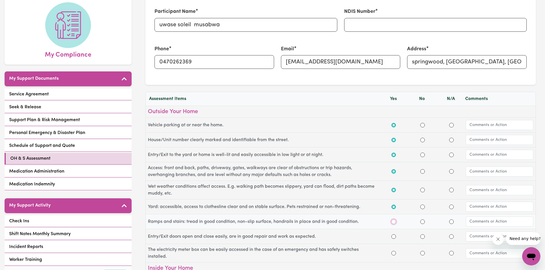
click at [395, 222] on input "Yes" at bounding box center [394, 222] width 5 height 5
radio input "true"
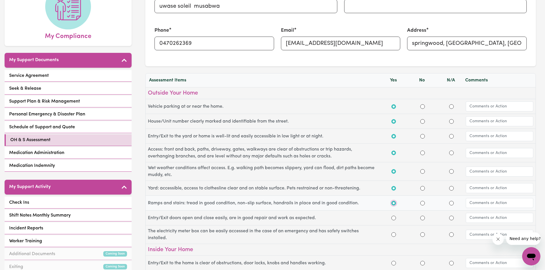
scroll to position [114, 0]
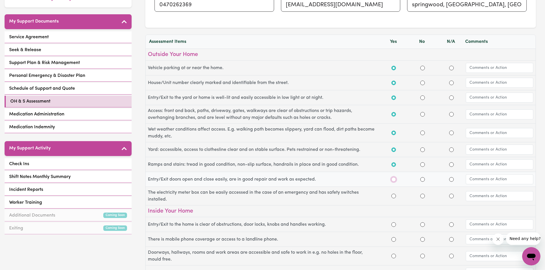
click at [394, 181] on input "Yes" at bounding box center [394, 179] width 5 height 5
radio input "true"
click at [394, 199] on div at bounding box center [394, 196] width 5 height 7
click at [393, 194] on input "Yes" at bounding box center [394, 196] width 5 height 5
radio input "true"
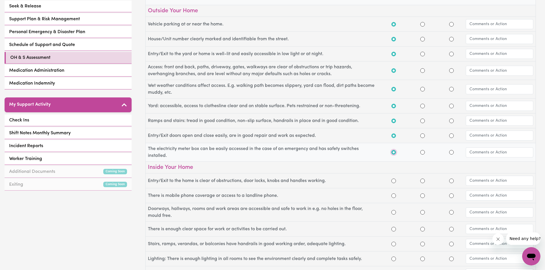
scroll to position [172, 0]
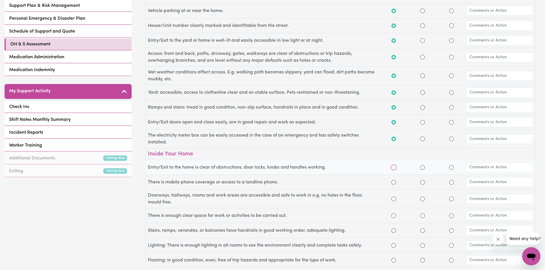
click at [394, 167] on input "Yes" at bounding box center [394, 167] width 5 height 5
radio input "true"
click at [394, 184] on input "Yes" at bounding box center [394, 182] width 5 height 5
radio input "true"
click at [394, 201] on input "Yes" at bounding box center [394, 199] width 5 height 5
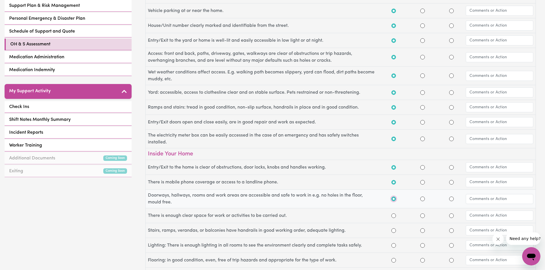
radio input "true"
click at [394, 215] on input "Yes" at bounding box center [394, 216] width 5 height 5
radio input "true"
click at [392, 232] on input "Yes" at bounding box center [394, 231] width 5 height 5
radio input "true"
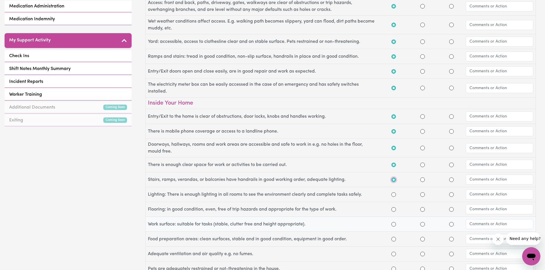
scroll to position [229, 0]
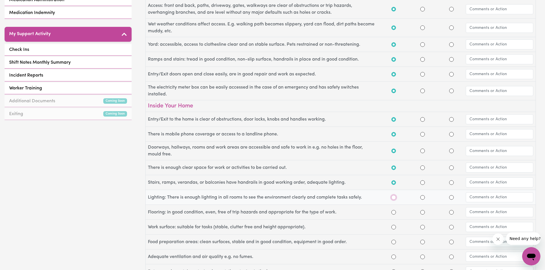
click at [394, 198] on input "Yes" at bounding box center [394, 197] width 5 height 5
radio input "true"
click at [394, 211] on input "Yes" at bounding box center [394, 212] width 5 height 5
radio input "true"
click at [395, 228] on input "Yes" at bounding box center [394, 227] width 5 height 5
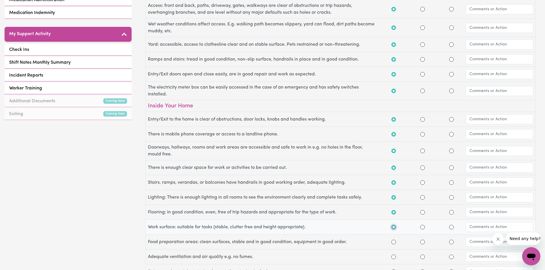
radio input "true"
click at [395, 244] on div at bounding box center [394, 242] width 5 height 7
click at [393, 242] on input "Yes" at bounding box center [394, 242] width 5 height 5
radio input "true"
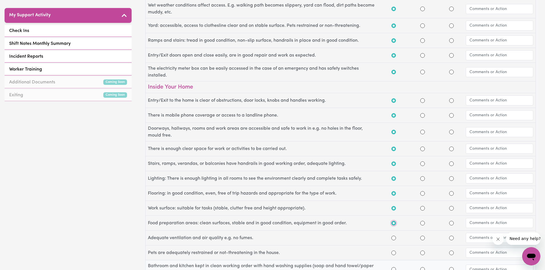
scroll to position [286, 0]
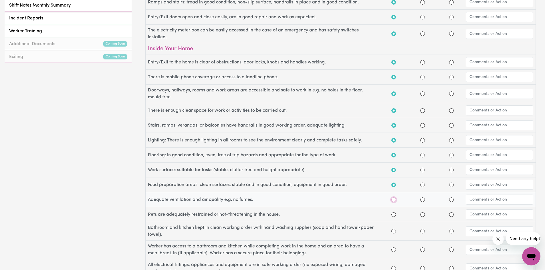
click at [393, 201] on input "Yes" at bounding box center [394, 200] width 5 height 5
radio input "true"
click at [394, 217] on input "Yes" at bounding box center [394, 215] width 5 height 5
radio input "true"
drag, startPoint x: 393, startPoint y: 230, endPoint x: 396, endPoint y: 231, distance: 3.0
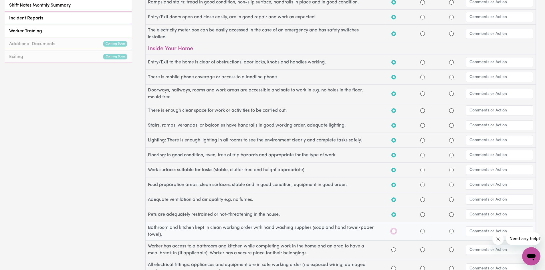
click at [393, 231] on input "Yes" at bounding box center [394, 231] width 5 height 5
radio input "true"
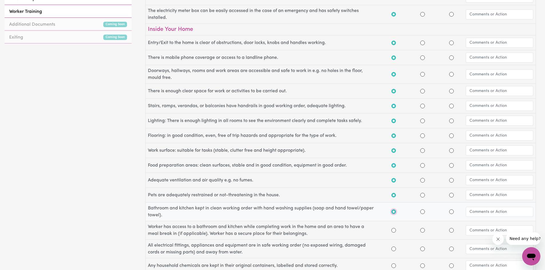
scroll to position [343, 0]
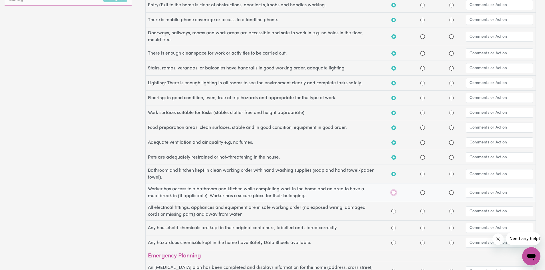
drag, startPoint x: 394, startPoint y: 194, endPoint x: 394, endPoint y: 198, distance: 3.7
click at [394, 194] on input "Yes" at bounding box center [394, 193] width 5 height 5
radio input "true"
click at [394, 212] on input "Yes" at bounding box center [394, 211] width 5 height 5
radio input "true"
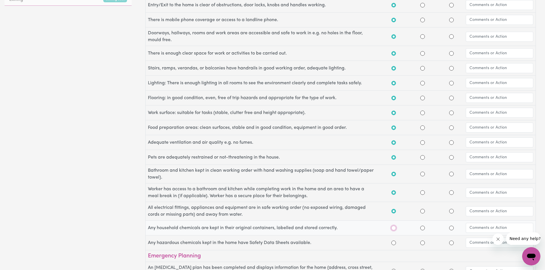
click at [394, 230] on input "Yes" at bounding box center [394, 228] width 5 height 5
radio input "true"
click at [397, 243] on div "Yes" at bounding box center [393, 243] width 29 height 7
click at [394, 242] on input "Yes" at bounding box center [394, 243] width 5 height 5
radio input "true"
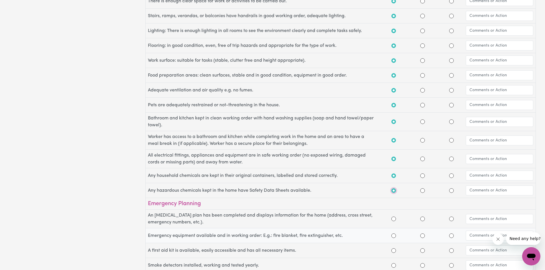
scroll to position [401, 0]
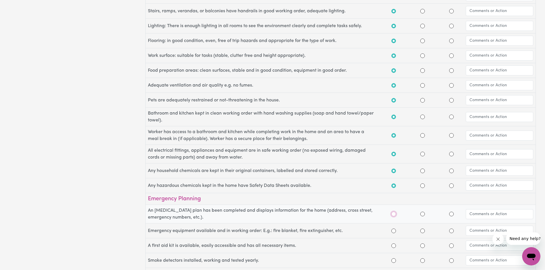
click at [393, 215] on input "Yes" at bounding box center [394, 214] width 5 height 5
radio input "true"
click at [392, 232] on input "Yes" at bounding box center [394, 231] width 5 height 5
radio input "true"
click at [392, 244] on div at bounding box center [394, 246] width 5 height 7
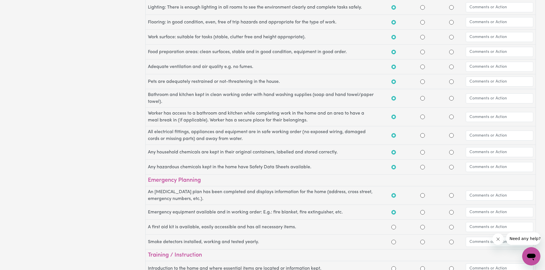
scroll to position [429, 0]
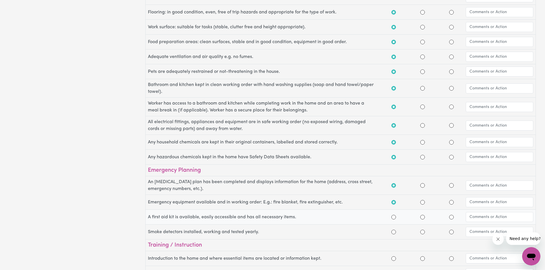
click at [392, 220] on div at bounding box center [394, 217] width 5 height 7
drag, startPoint x: 393, startPoint y: 216, endPoint x: 394, endPoint y: 222, distance: 5.2
click at [394, 219] on input "Yes" at bounding box center [394, 217] width 5 height 5
radio input "true"
click at [393, 232] on input "Yes" at bounding box center [394, 232] width 5 height 5
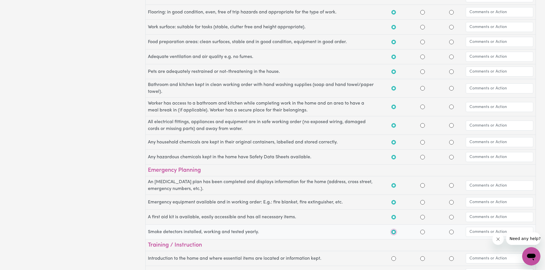
radio input "true"
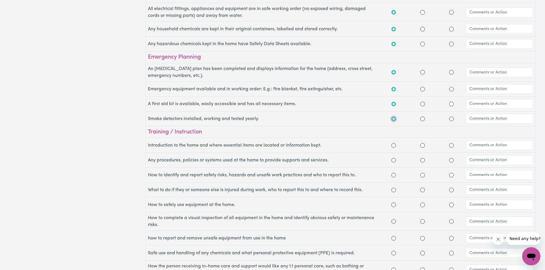
scroll to position [544, 0]
click at [393, 145] on input "Yes" at bounding box center [394, 144] width 5 height 5
radio input "true"
click at [392, 159] on input "Yes" at bounding box center [394, 159] width 5 height 5
radio input "true"
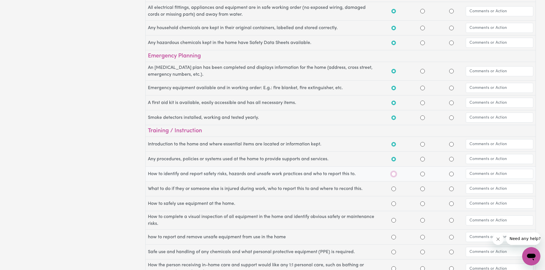
click at [394, 176] on input "Yes" at bounding box center [394, 174] width 5 height 5
radio input "true"
click at [394, 191] on input "Yes" at bounding box center [394, 189] width 5 height 5
radio input "true"
click at [394, 204] on input "Yes" at bounding box center [394, 204] width 5 height 5
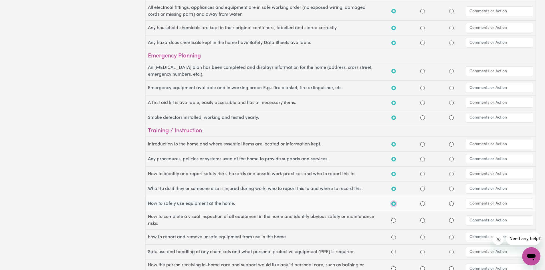
radio input "true"
click at [394, 221] on input "Yes" at bounding box center [394, 220] width 5 height 5
radio input "true"
click at [394, 238] on input "Yes" at bounding box center [394, 237] width 5 height 5
radio input "true"
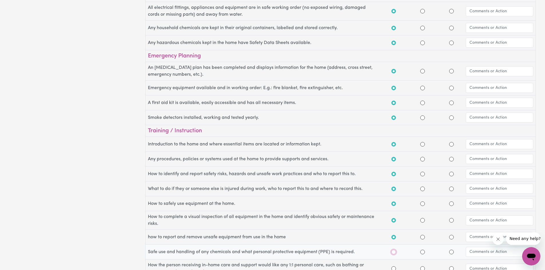
click at [394, 252] on input "Yes" at bounding box center [394, 252] width 5 height 5
radio input "true"
click at [396, 270] on input "Yes" at bounding box center [394, 269] width 5 height 5
radio input "true"
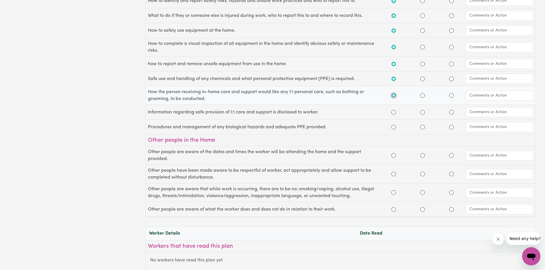
scroll to position [723, 0]
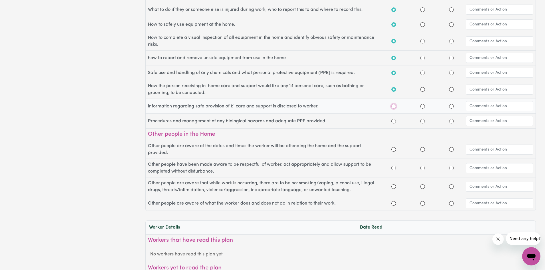
click at [394, 106] on input "Yes" at bounding box center [394, 106] width 5 height 5
radio input "true"
click at [394, 121] on input "Yes" at bounding box center [394, 121] width 5 height 5
radio input "true"
click at [394, 150] on input "Yes" at bounding box center [394, 149] width 5 height 5
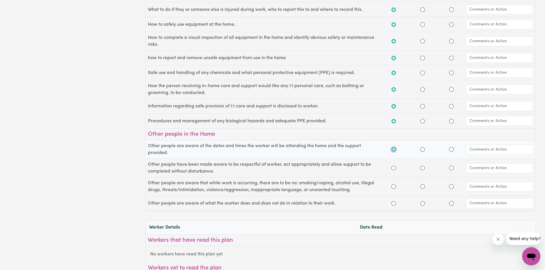
radio input "true"
click at [394, 169] on input "Yes" at bounding box center [394, 168] width 5 height 5
radio input "true"
click at [394, 187] on input "Yes" at bounding box center [394, 187] width 5 height 5
radio input "true"
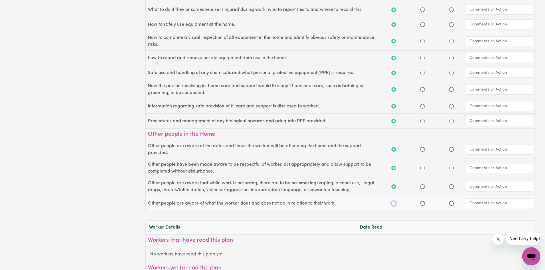
click at [395, 203] on input "Yes" at bounding box center [394, 203] width 5 height 5
radio input "true"
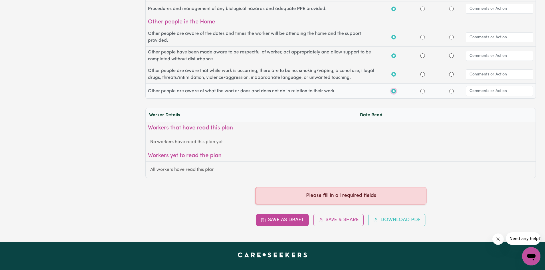
scroll to position [845, 0]
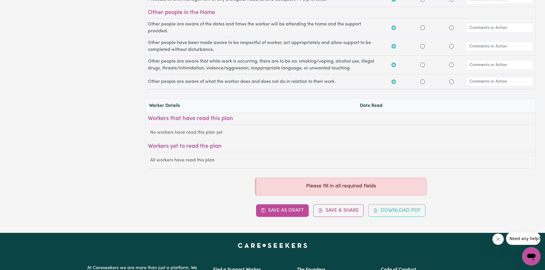
click at [497, 243] on button "Fermer le message de l'entreprise" at bounding box center [498, 239] width 11 height 11
click at [379, 106] on div "Date Read" at bounding box center [389, 105] width 58 height 7
click at [390, 102] on div "Worker Details Date Read" at bounding box center [341, 106] width 390 height 14
click at [371, 124] on div "Workers that have read this plan" at bounding box center [341, 119] width 390 height 12
click at [373, 121] on h3 "Workers that have read this plan" at bounding box center [341, 118] width 386 height 7
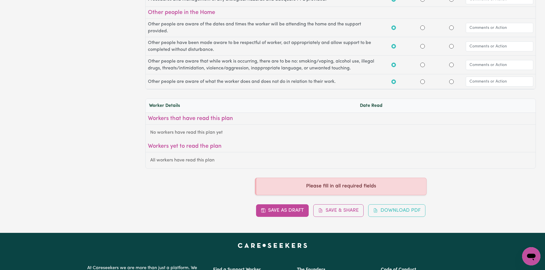
drag, startPoint x: 266, startPoint y: 134, endPoint x: 252, endPoint y: 131, distance: 14.3
click at [252, 131] on div "No workers have read this plan yet" at bounding box center [341, 133] width 390 height 16
click at [222, 119] on h3 "Workers that have read this plan" at bounding box center [341, 118] width 386 height 7
click at [200, 135] on div "No workers have read this plan yet" at bounding box center [341, 133] width 390 height 16
click at [397, 214] on button "Download PDF" at bounding box center [396, 211] width 57 height 13
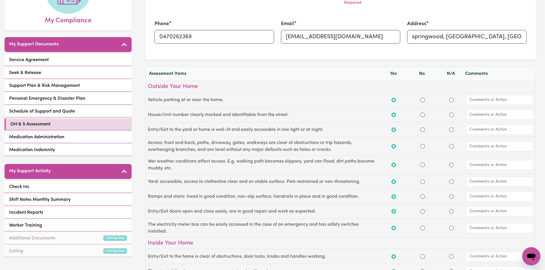
scroll to position [0, 0]
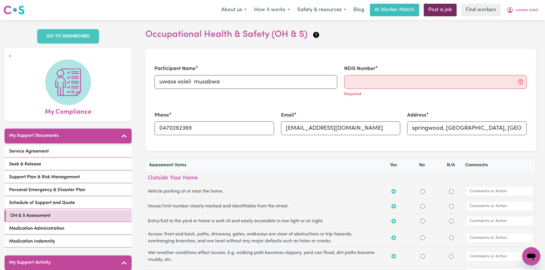
click at [436, 6] on link "Post a job" at bounding box center [440, 10] width 33 height 13
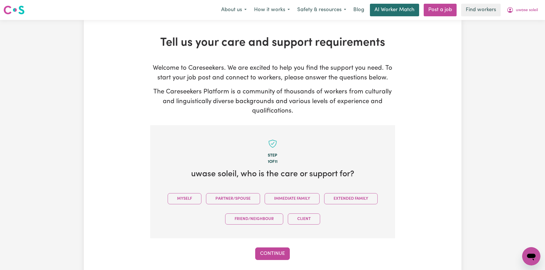
click at [394, 9] on link "AI Worker Match" at bounding box center [394, 10] width 49 height 13
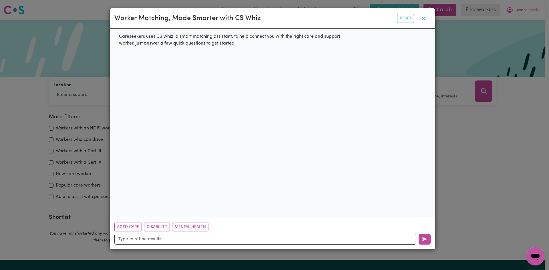
click at [426, 16] on button "button" at bounding box center [424, 18] width 14 height 11
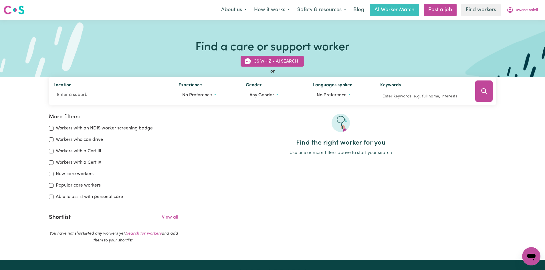
click at [502, 9] on div "About us How it works Safety & resources Blog AI Worker Match Post a job Find w…" at bounding box center [380, 10] width 324 height 13
click at [507, 9] on icon "My Account" at bounding box center [510, 10] width 7 height 7
click at [473, 35] on div "Find a care or support worker CS Whiz - AI Search or Location Experience No pre…" at bounding box center [272, 48] width 545 height 57
